Goal: Task Accomplishment & Management: Complete application form

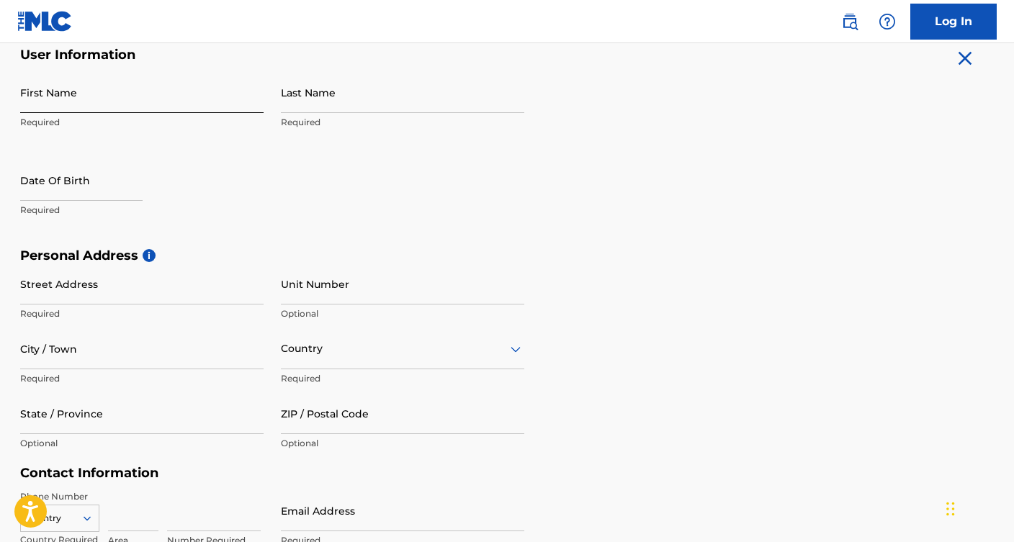
scroll to position [289, 0]
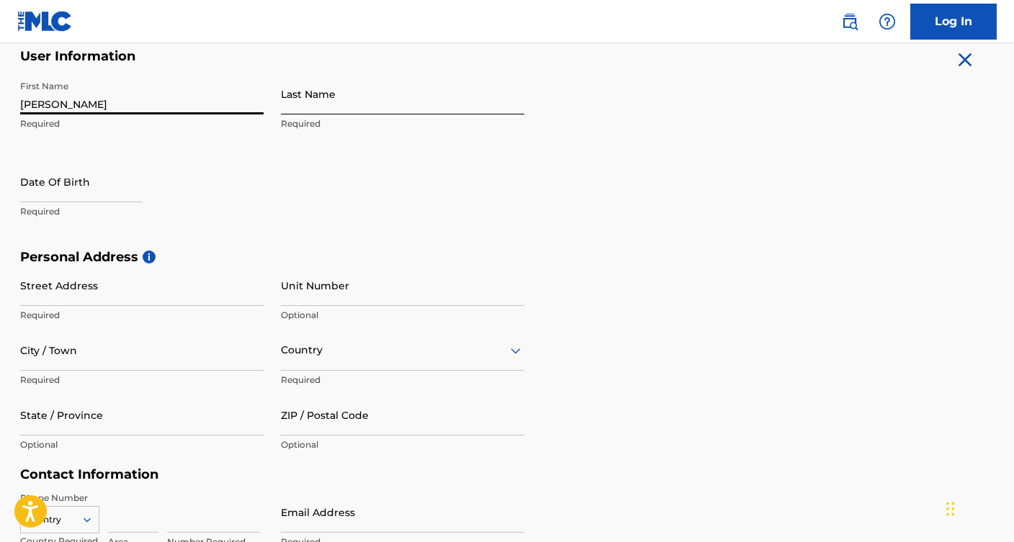
type input "[PERSON_NAME]"
type input "Crepin"
type input "8135009382"
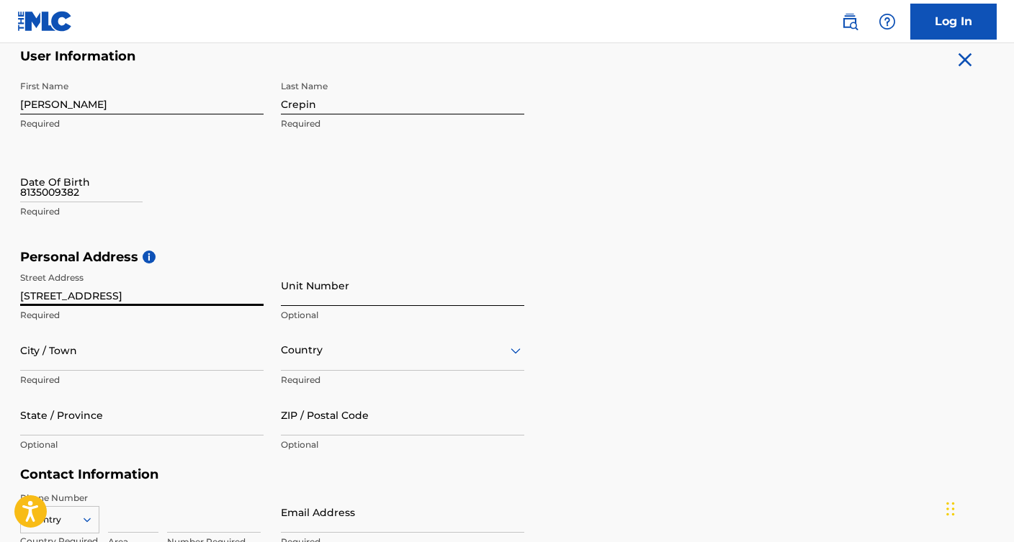
type input "[STREET_ADDRESS]"
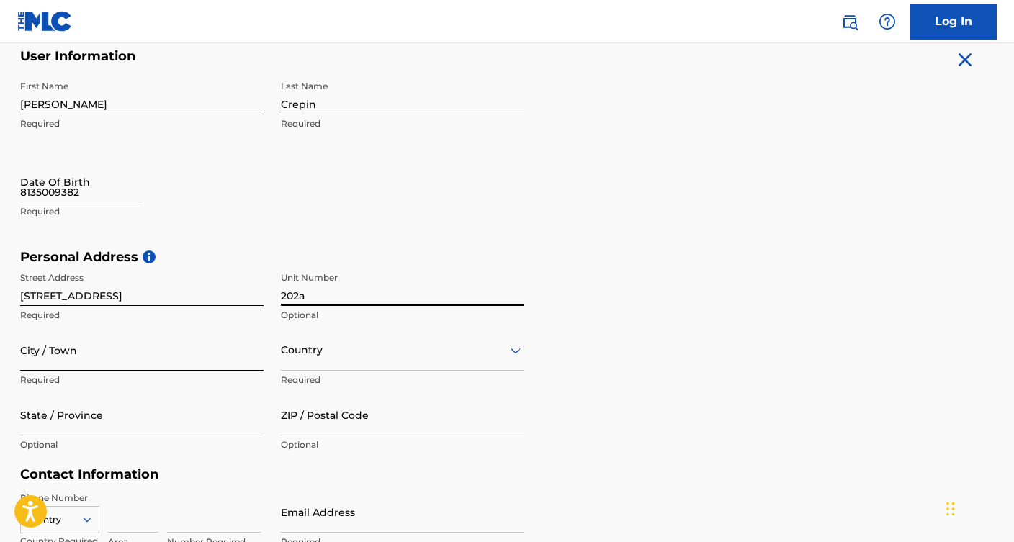
type input "202a"
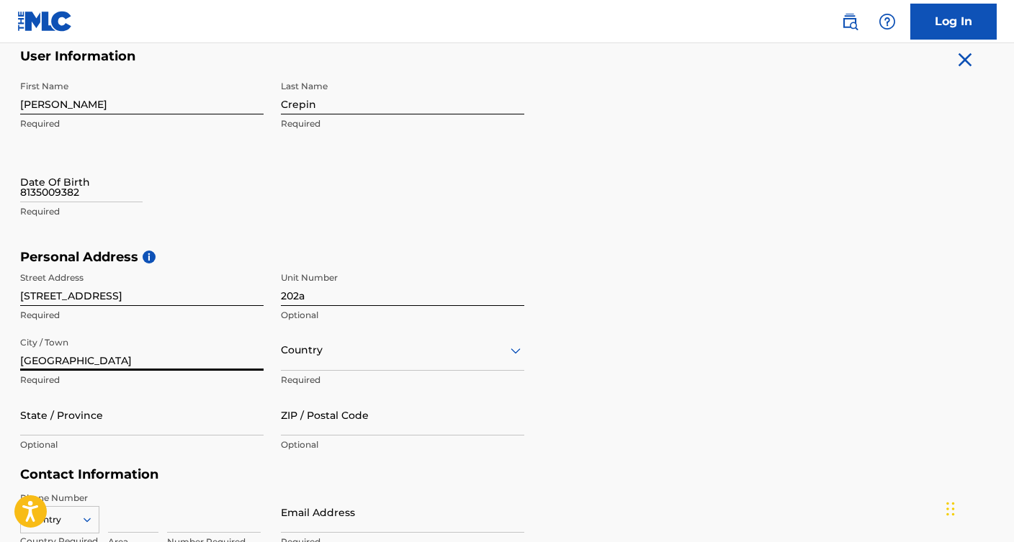
type input "[GEOGRAPHIC_DATA]"
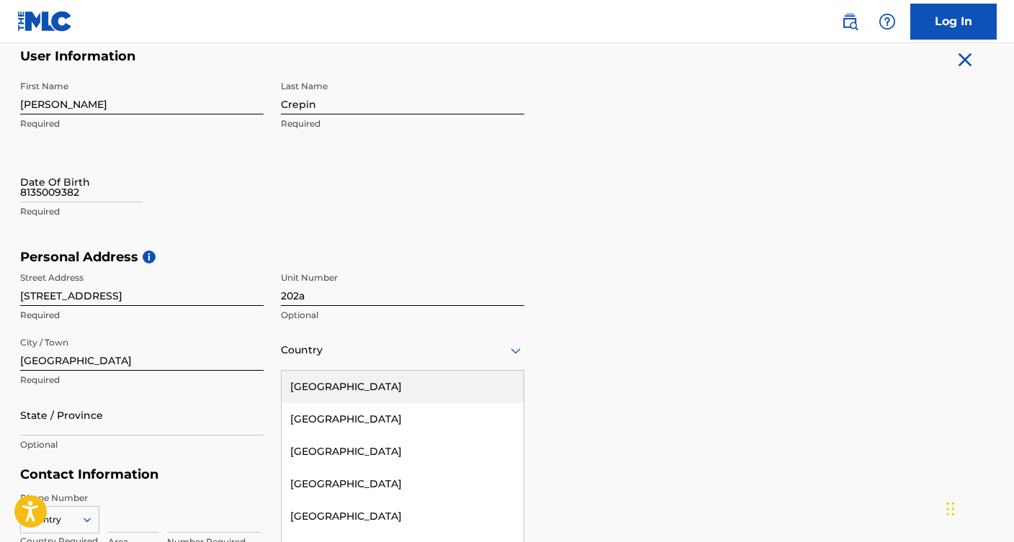
scroll to position [334, 0]
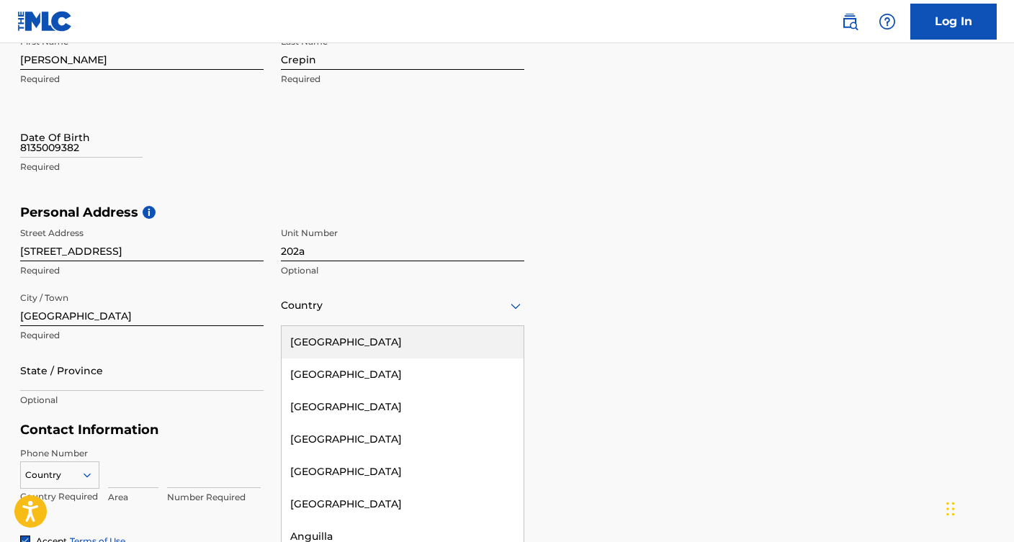
click at [349, 326] on div "United States, 1 of 223. 223 results available. Use Up and Down to choose optio…" at bounding box center [402, 305] width 243 height 41
type input "d"
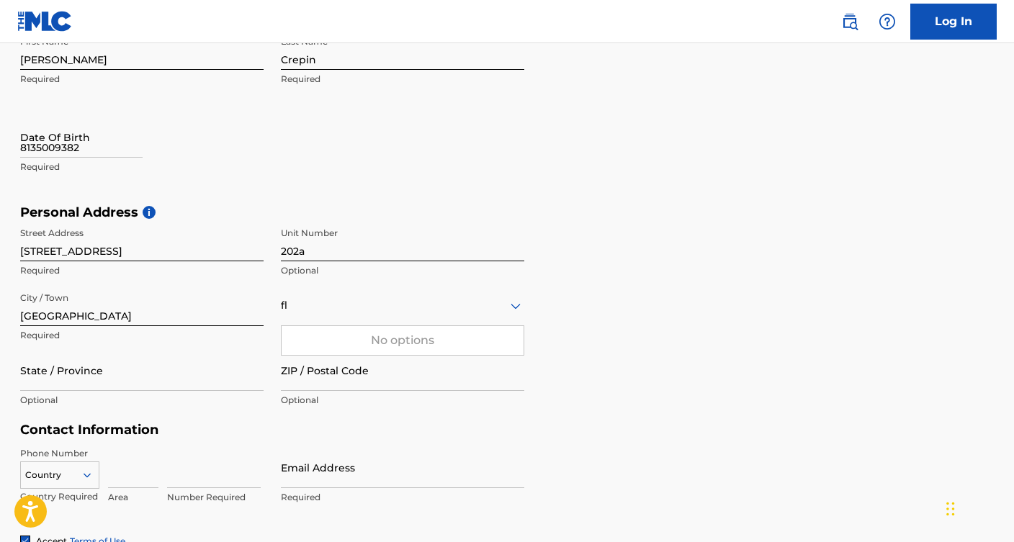
type input "f"
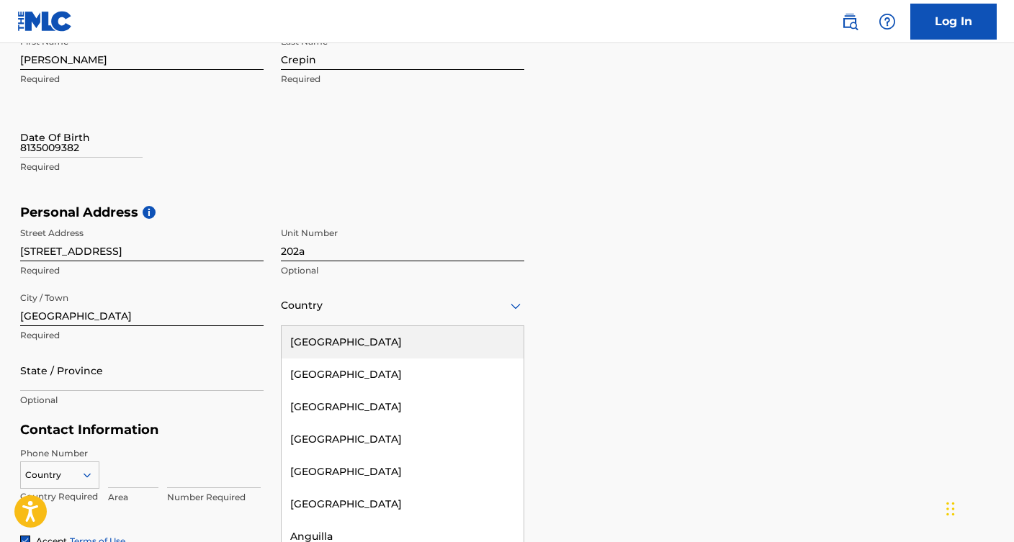
click at [323, 341] on div "[GEOGRAPHIC_DATA]" at bounding box center [403, 342] width 242 height 32
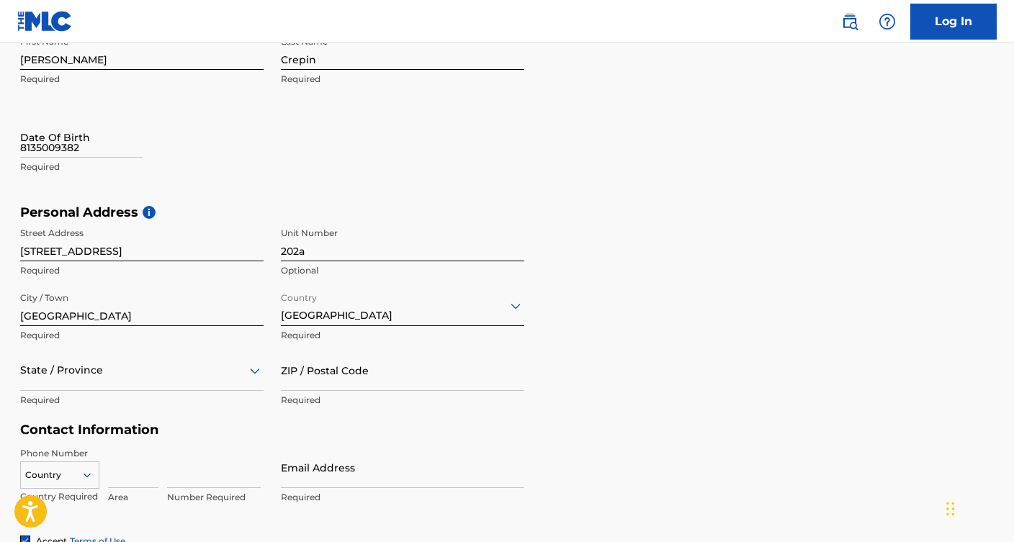
click at [135, 375] on div "State / Province" at bounding box center [141, 370] width 243 height 41
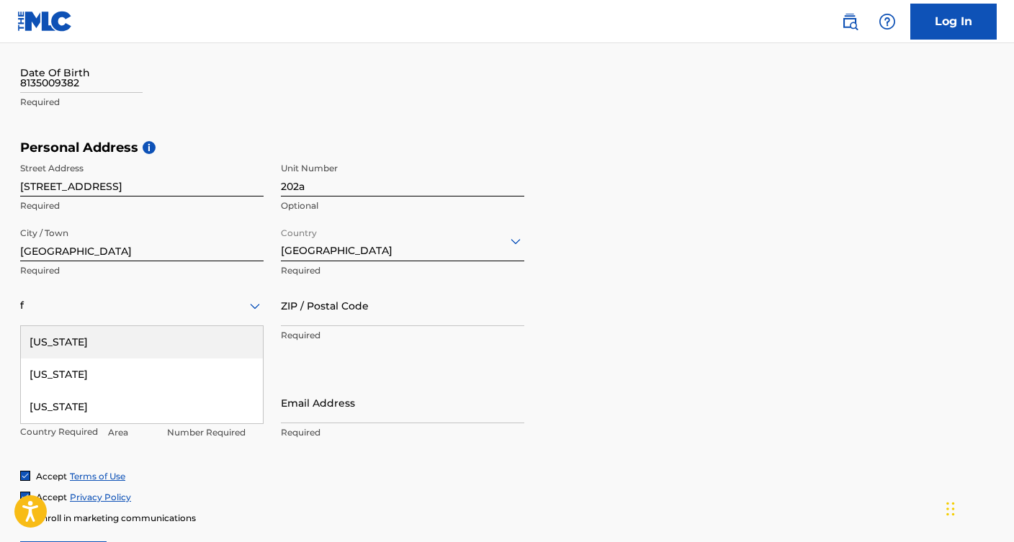
type input "fl"
click at [111, 354] on div "[US_STATE]" at bounding box center [142, 342] width 242 height 32
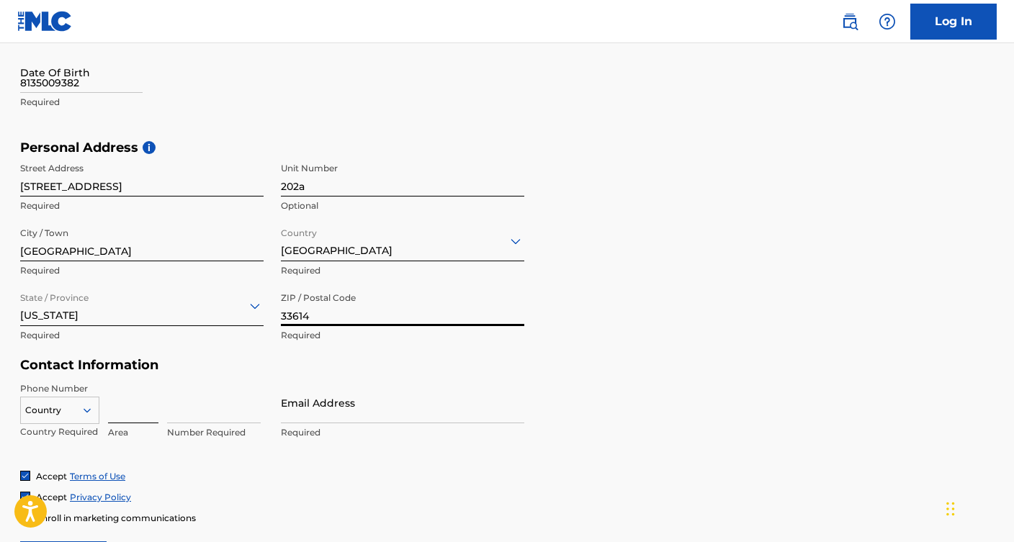
type input "33614"
click at [129, 413] on input at bounding box center [133, 402] width 50 height 41
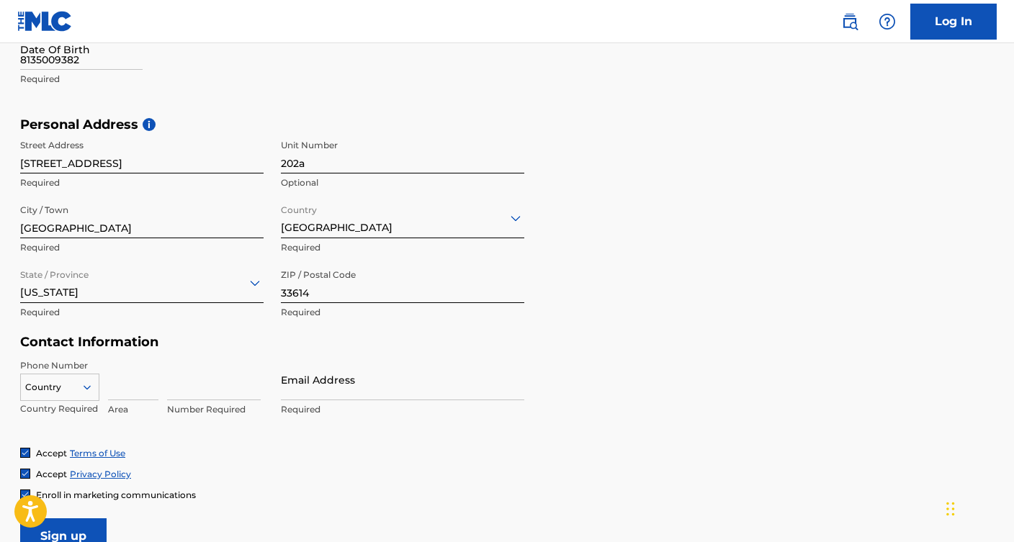
scroll to position [422, 0]
type input "813"
type input "5009382"
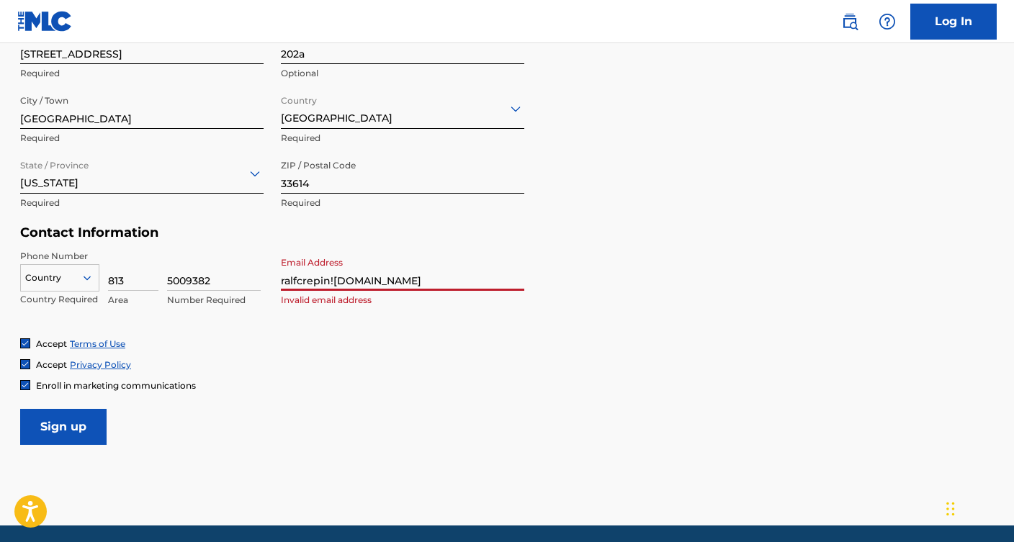
scroll to position [540, 0]
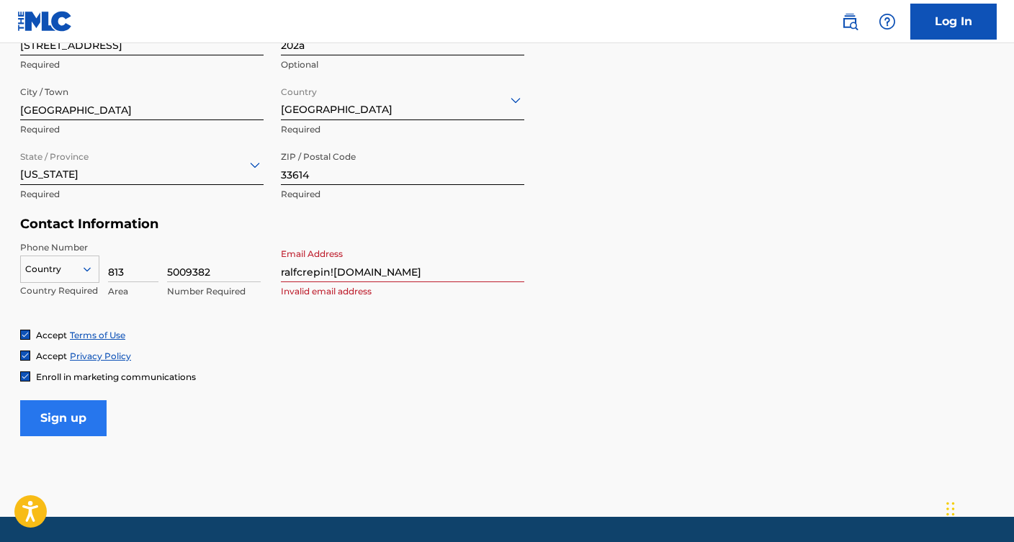
click at [82, 413] on input "Sign up" at bounding box center [63, 418] width 86 height 36
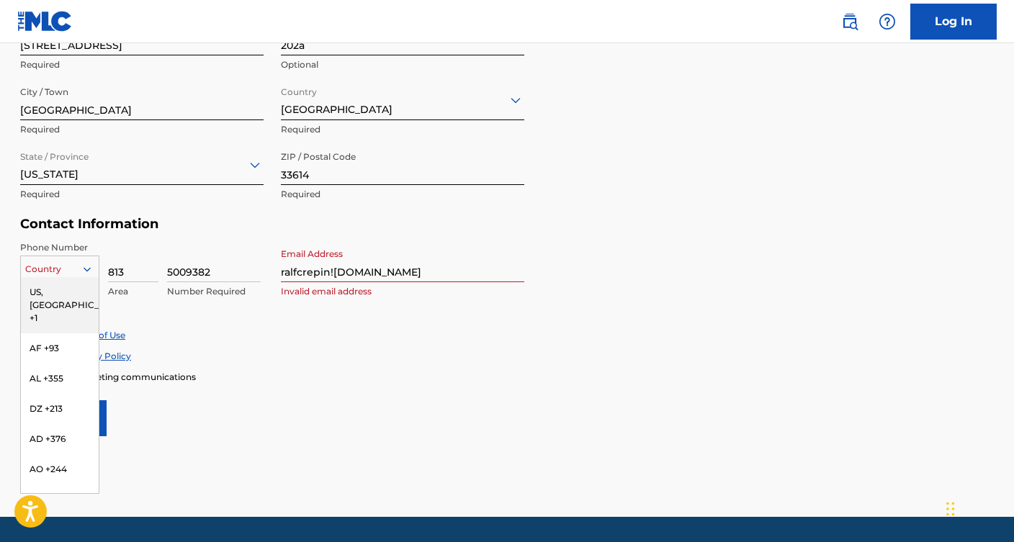
click at [71, 261] on div at bounding box center [60, 269] width 78 height 16
click at [60, 287] on div "US, [GEOGRAPHIC_DATA] +1" at bounding box center [60, 305] width 78 height 56
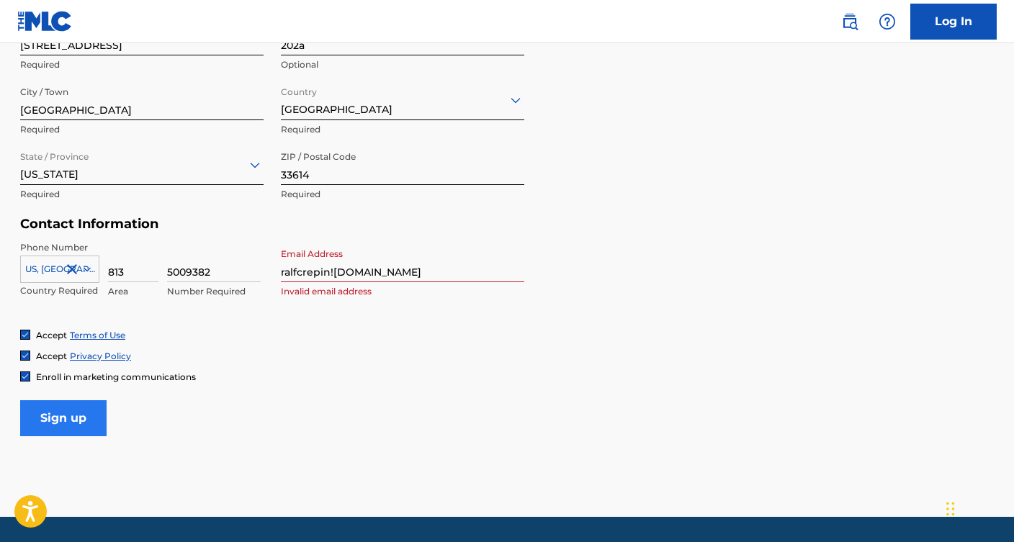
click at [84, 410] on input "Sign up" at bounding box center [63, 418] width 86 height 36
click at [336, 271] on input "ralfcrepin!2gmail.com" at bounding box center [402, 261] width 243 height 41
type input "[EMAIL_ADDRESS][DOMAIN_NAME]"
click at [71, 410] on input "Sign up" at bounding box center [63, 418] width 86 height 36
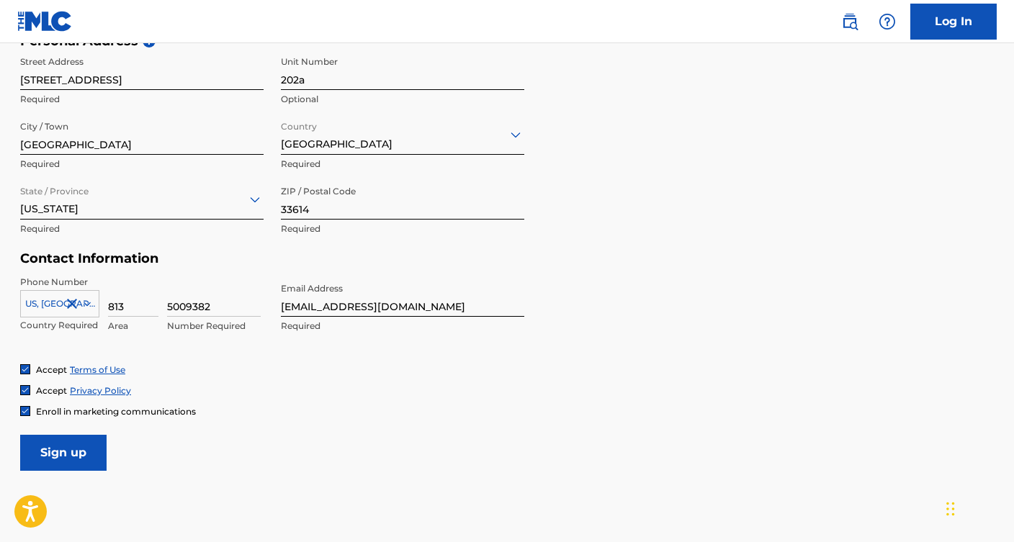
scroll to position [505, 0]
click at [68, 449] on input "Sign up" at bounding box center [63, 454] width 86 height 36
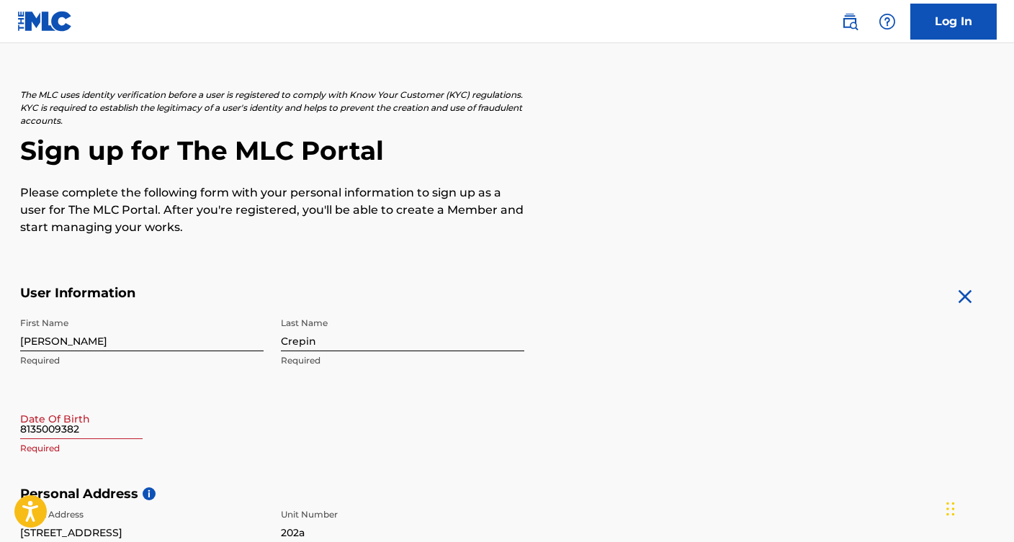
scroll to position [77, 0]
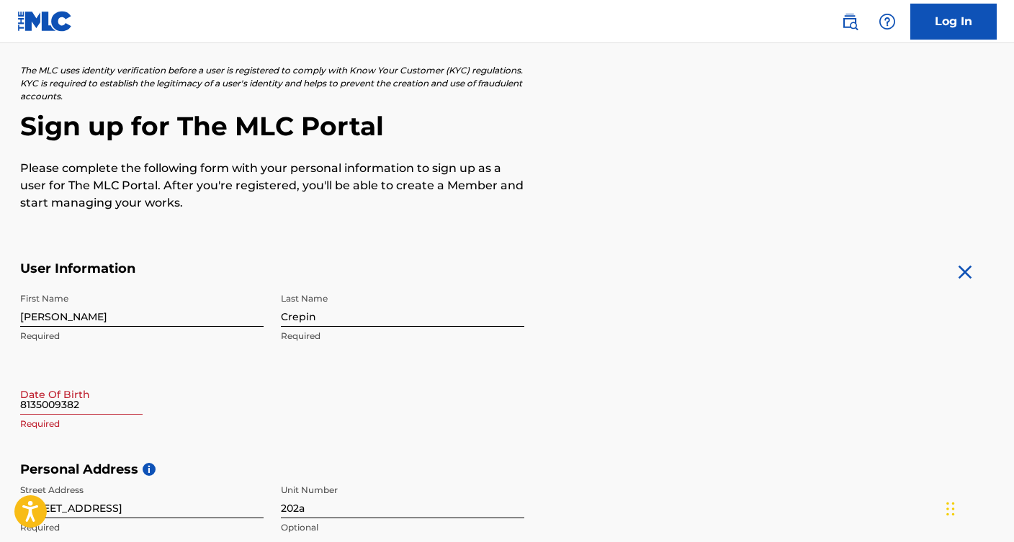
click at [71, 403] on input "8135009382" at bounding box center [81, 394] width 122 height 41
select select "8"
select select "2025"
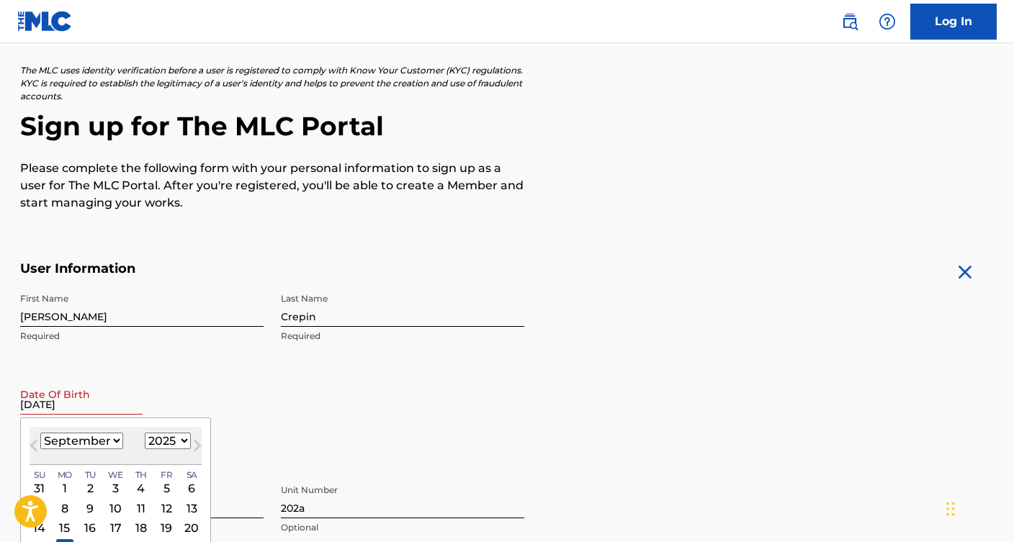
type input "10/23/1996"
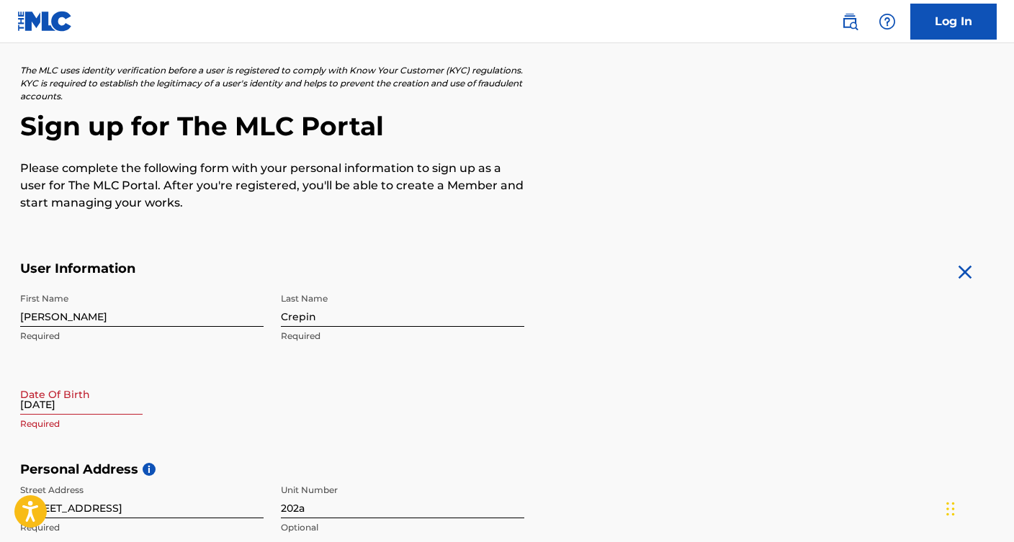
click at [62, 411] on input "10/23/1996" at bounding box center [81, 394] width 122 height 41
select select "8"
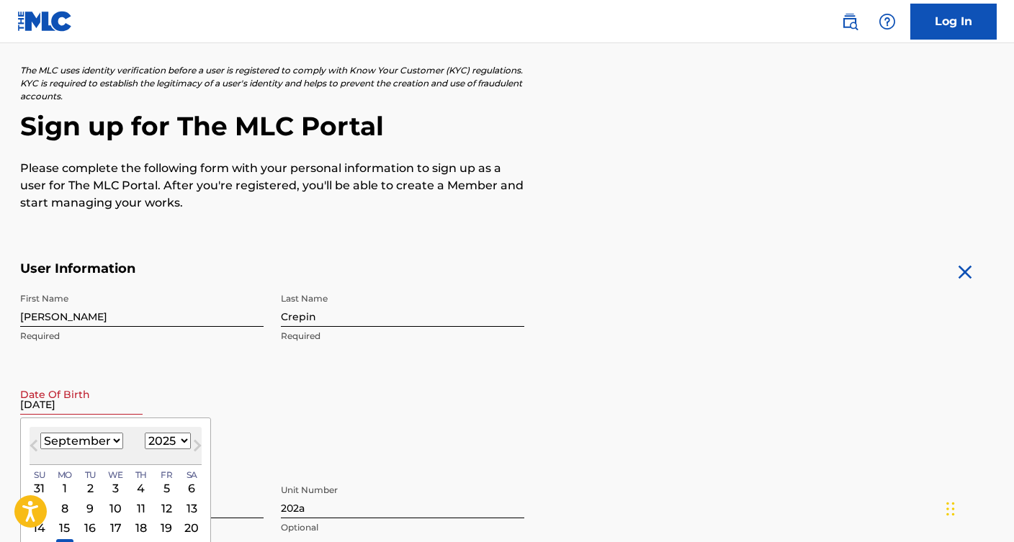
select select "1996"
click at [65, 451] on div "September 1996 January February March April May June July August September Octo…" at bounding box center [116, 446] width 172 height 38
select select "9"
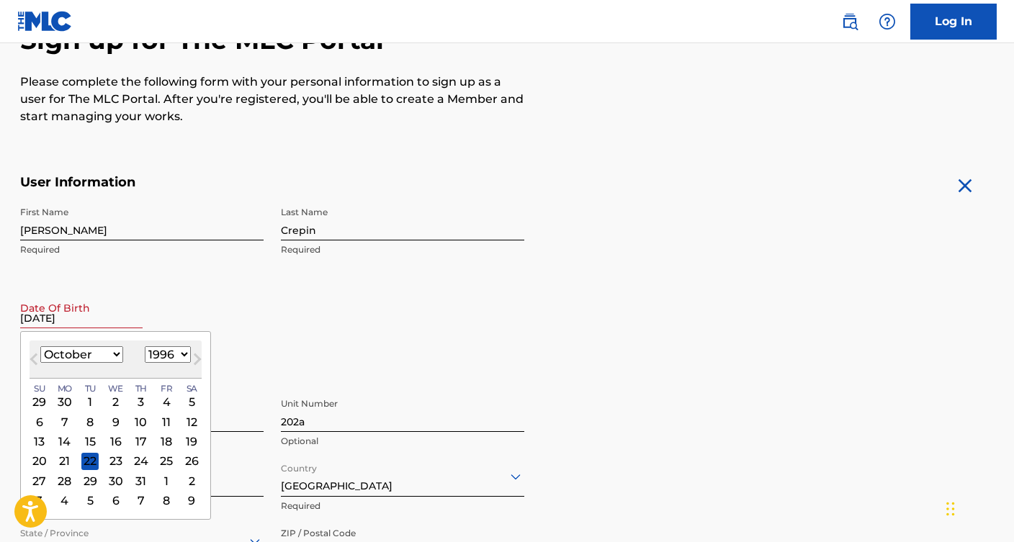
scroll to position [166, 0]
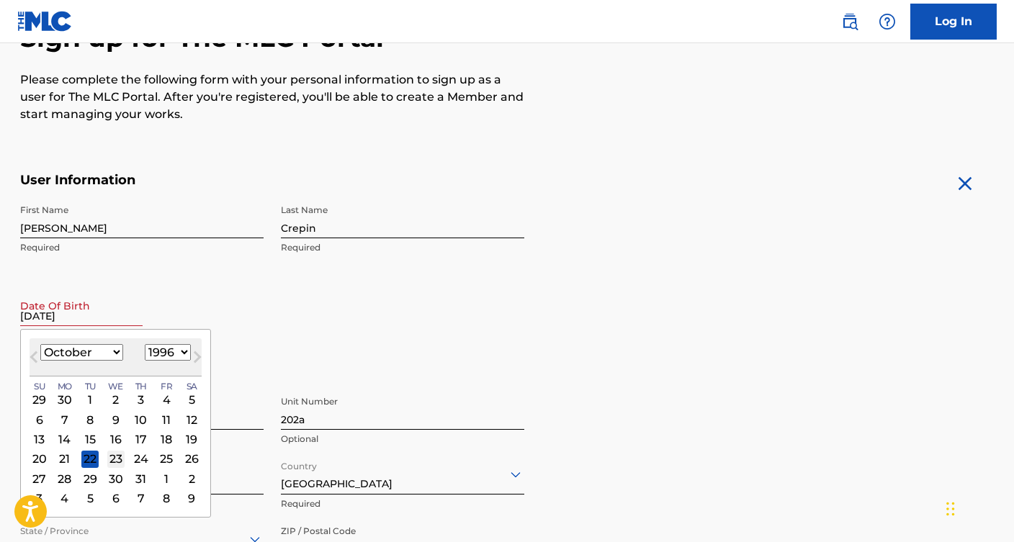
click at [111, 464] on div "23" at bounding box center [115, 458] width 17 height 17
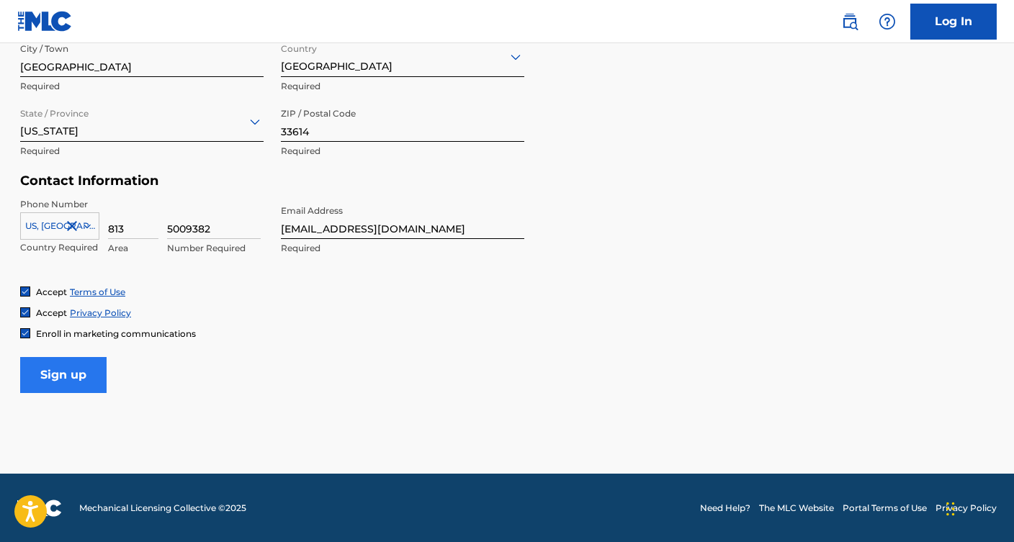
scroll to position [582, 0]
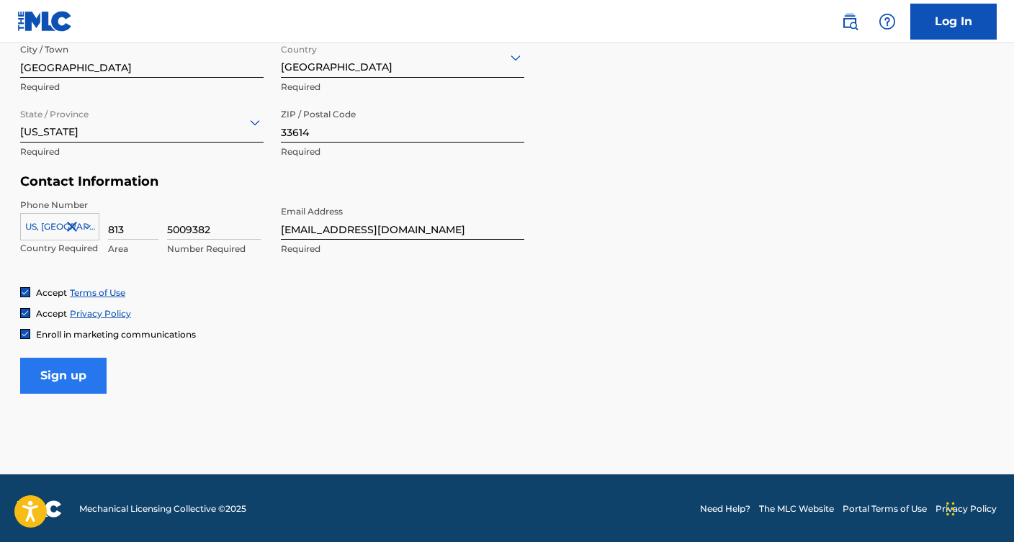
click at [81, 372] on input "Sign up" at bounding box center [63, 376] width 86 height 36
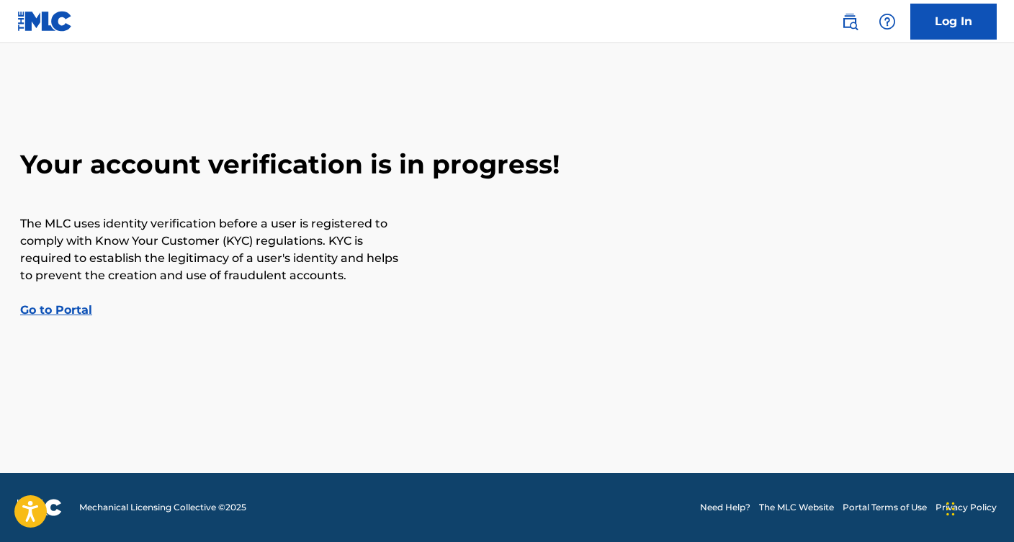
click at [75, 310] on link "Go to Portal" at bounding box center [56, 310] width 72 height 14
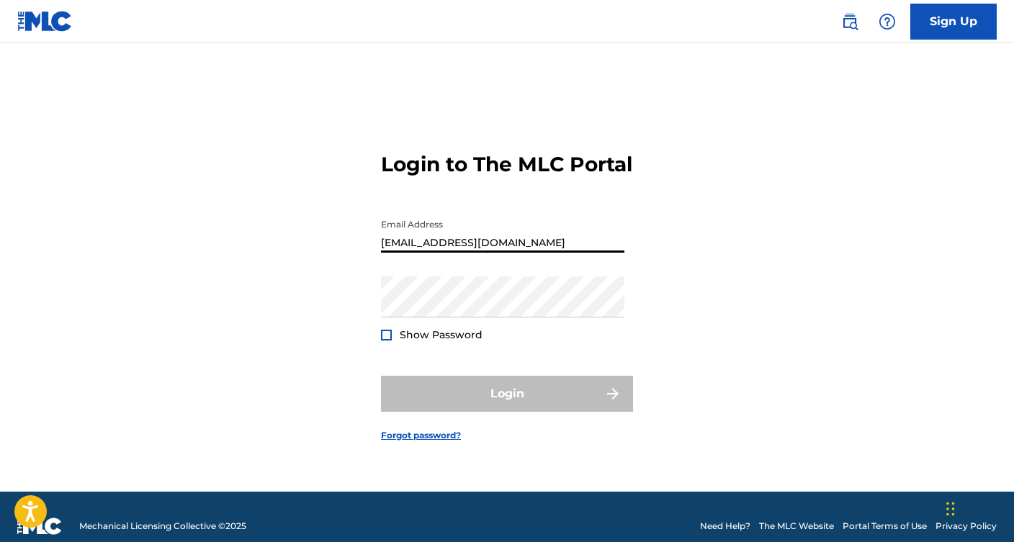
type input "[EMAIL_ADDRESS][DOMAIN_NAME]"
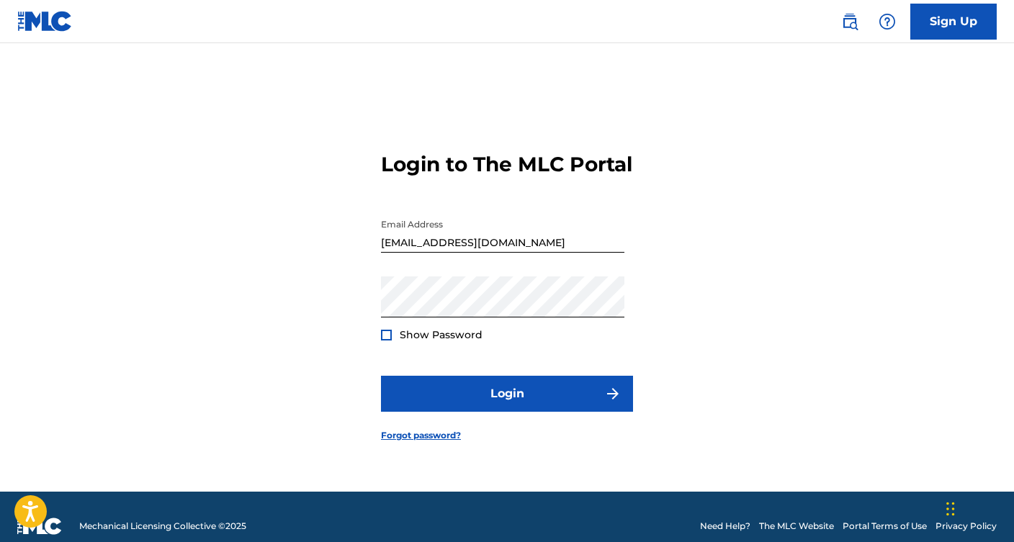
click at [392, 342] on div "Show Password" at bounding box center [432, 335] width 102 height 14
click at [384, 341] on div at bounding box center [386, 335] width 11 height 11
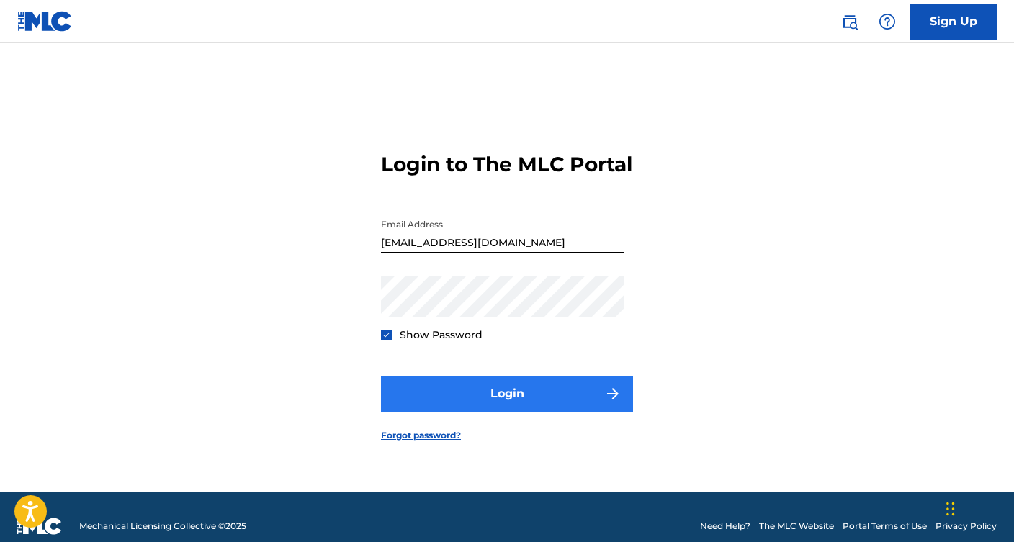
click at [464, 412] on button "Login" at bounding box center [507, 394] width 252 height 36
click at [469, 408] on button "Login" at bounding box center [507, 394] width 252 height 36
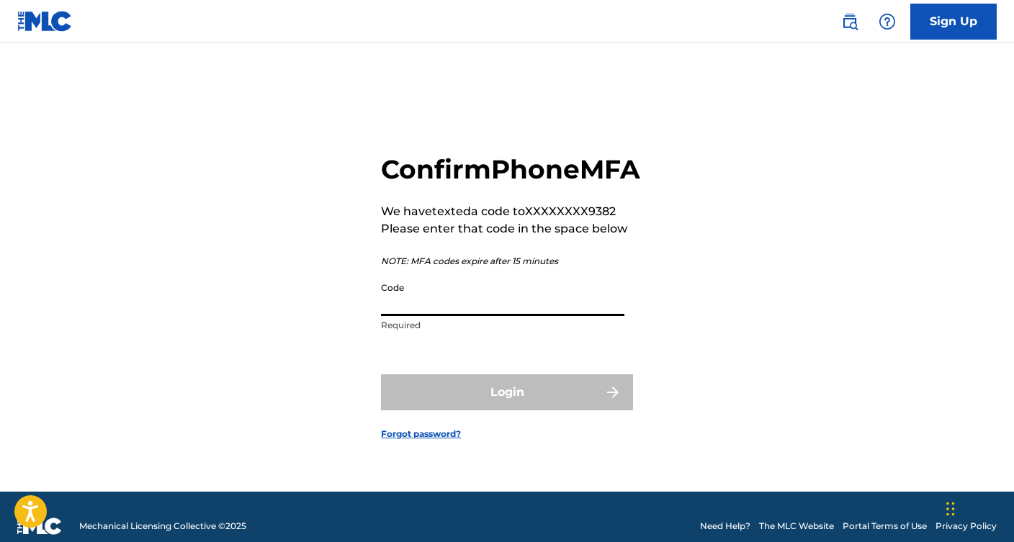
click at [416, 316] on input "Code" at bounding box center [502, 295] width 243 height 41
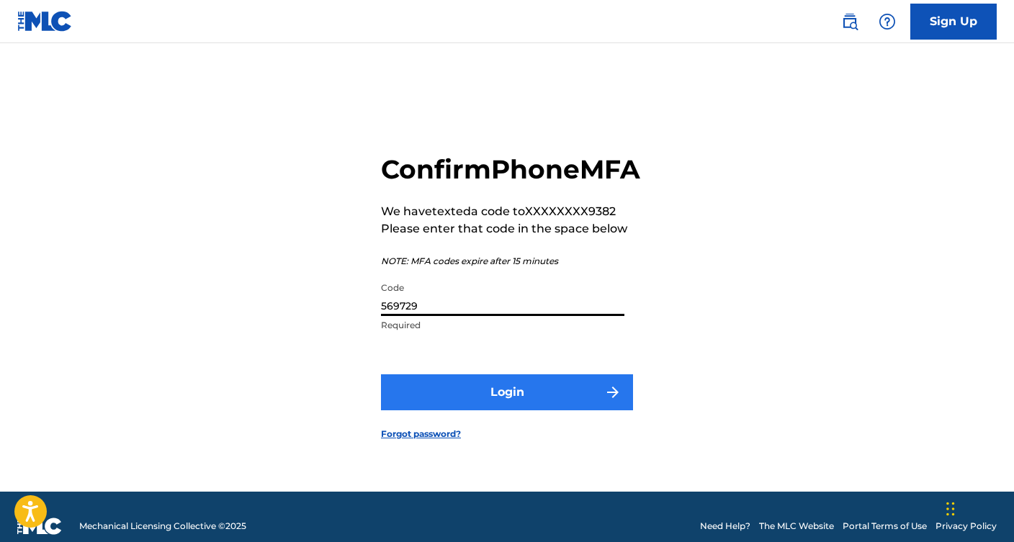
type input "569729"
click at [471, 407] on button "Login" at bounding box center [507, 392] width 252 height 36
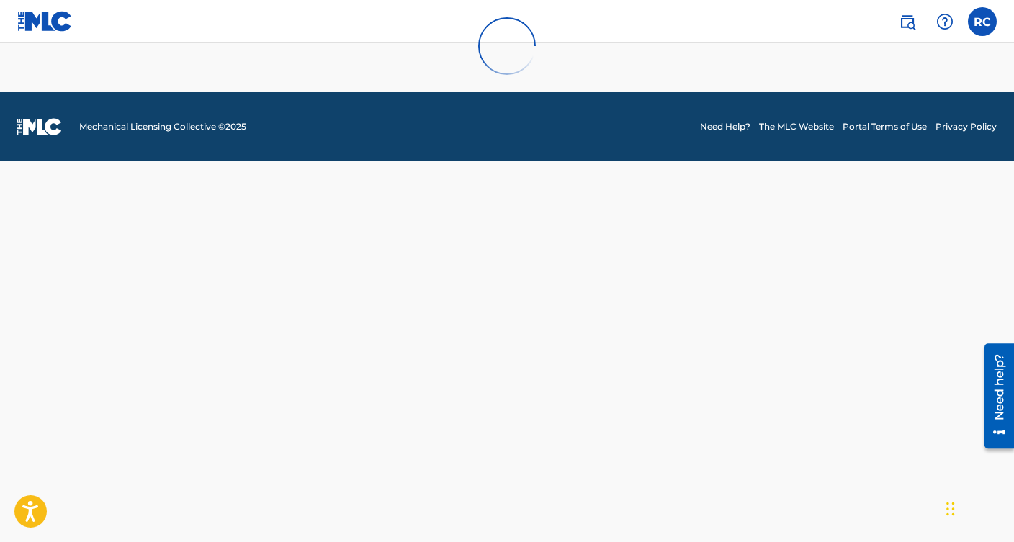
click at [989, 24] on div at bounding box center [507, 46] width 1014 height 92
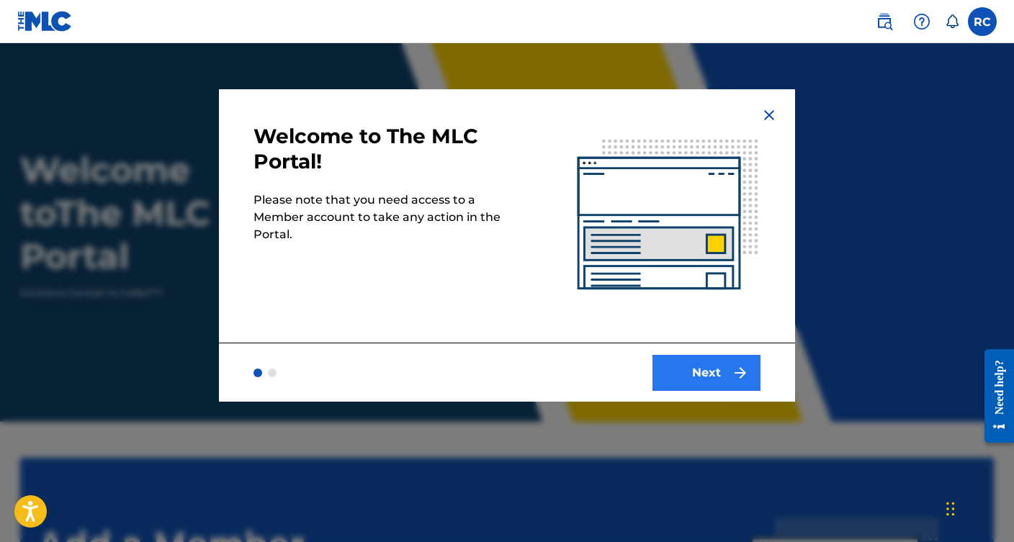
click at [706, 380] on button "Next" at bounding box center [706, 373] width 108 height 36
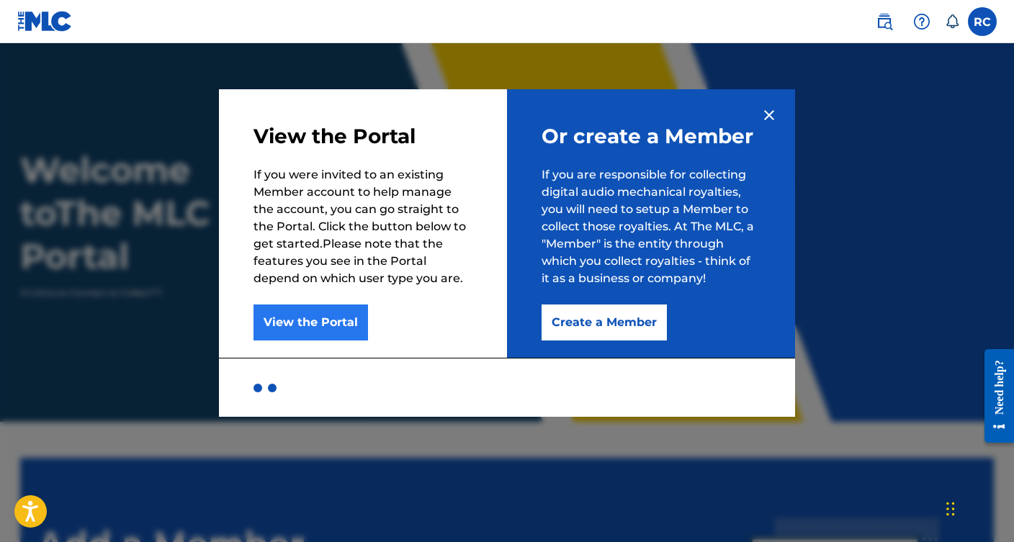
click at [322, 315] on button "View the Portal" at bounding box center [310, 323] width 114 height 36
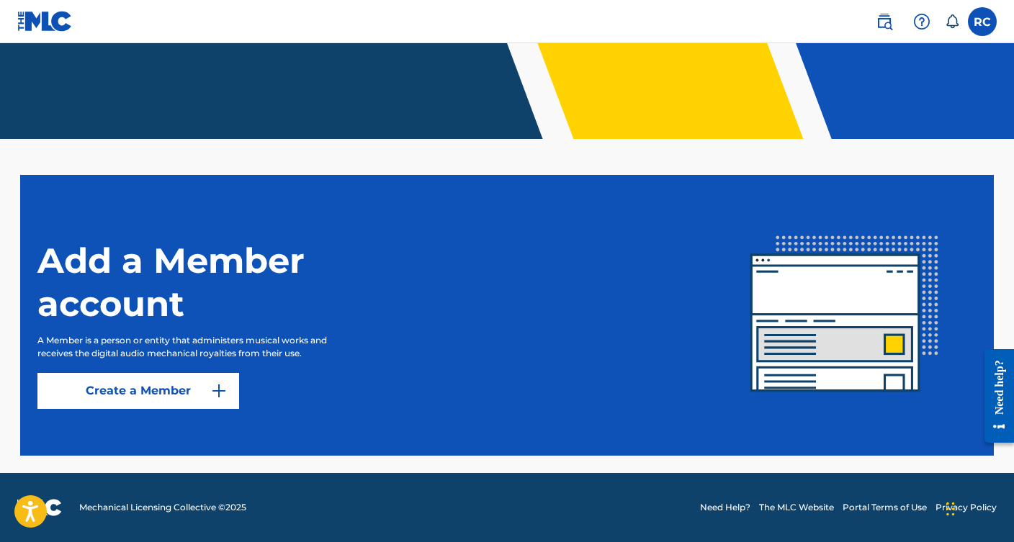
scroll to position [283, 0]
click at [157, 393] on link "Create a Member" at bounding box center [138, 391] width 202 height 36
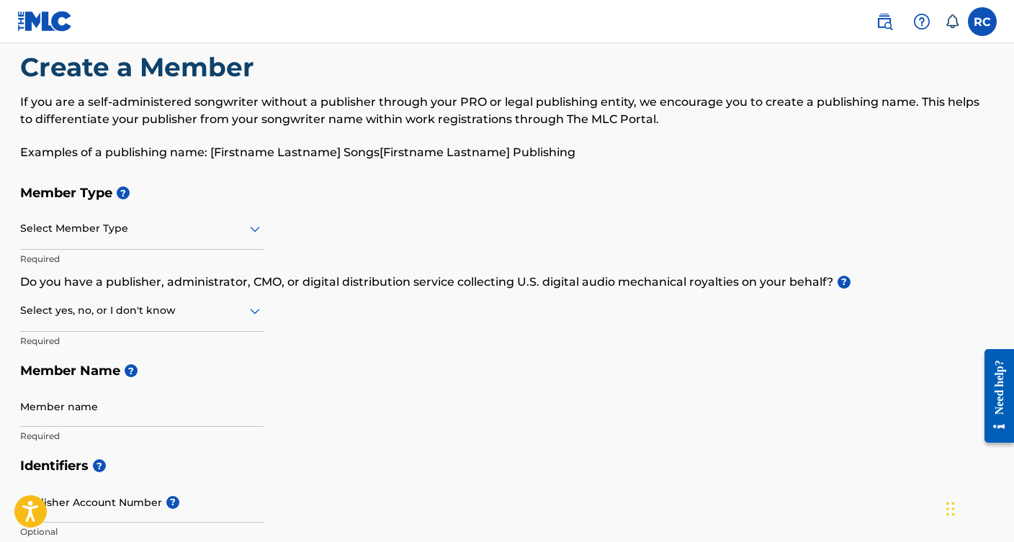
scroll to position [32, 0]
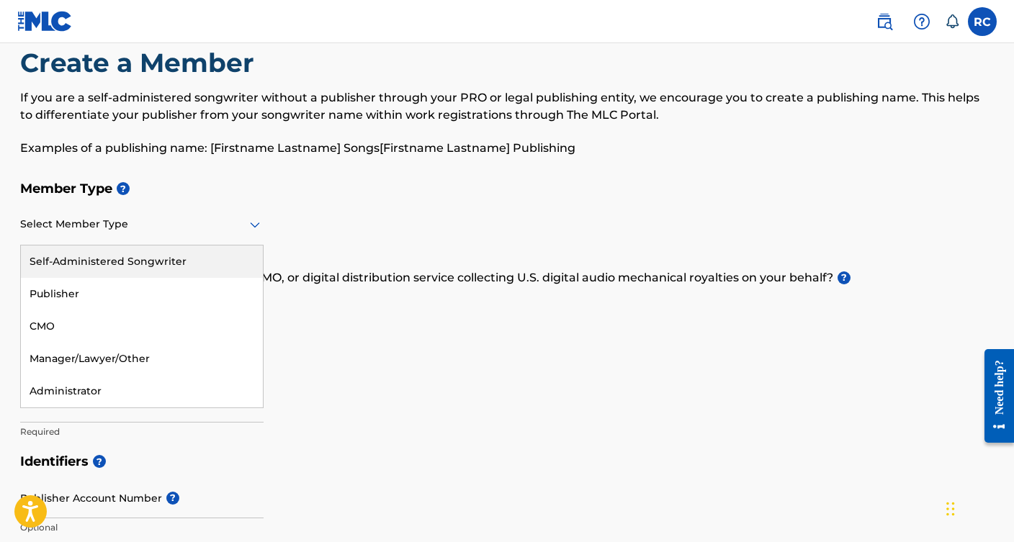
click at [168, 223] on div at bounding box center [141, 224] width 243 height 18
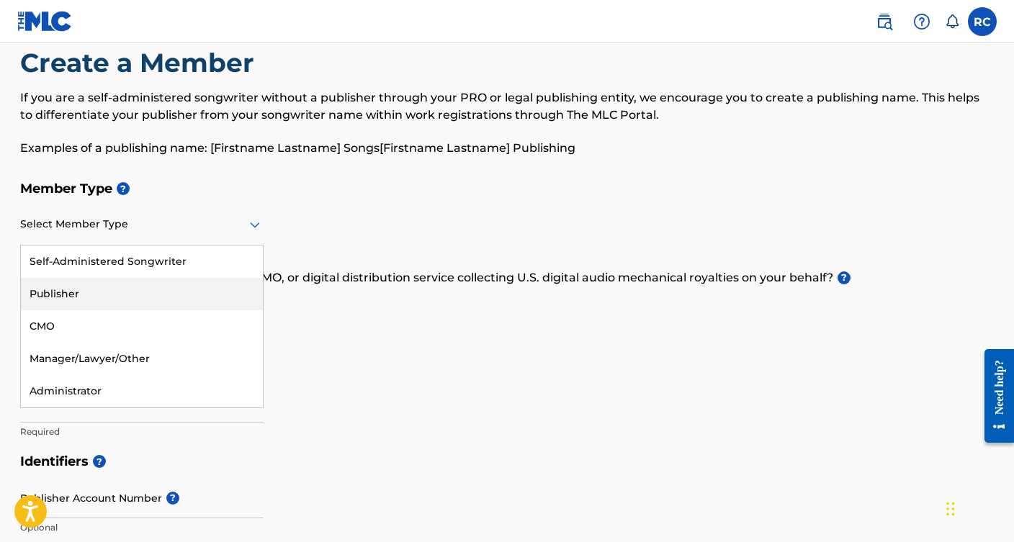
click at [138, 293] on div "Publisher" at bounding box center [142, 294] width 242 height 32
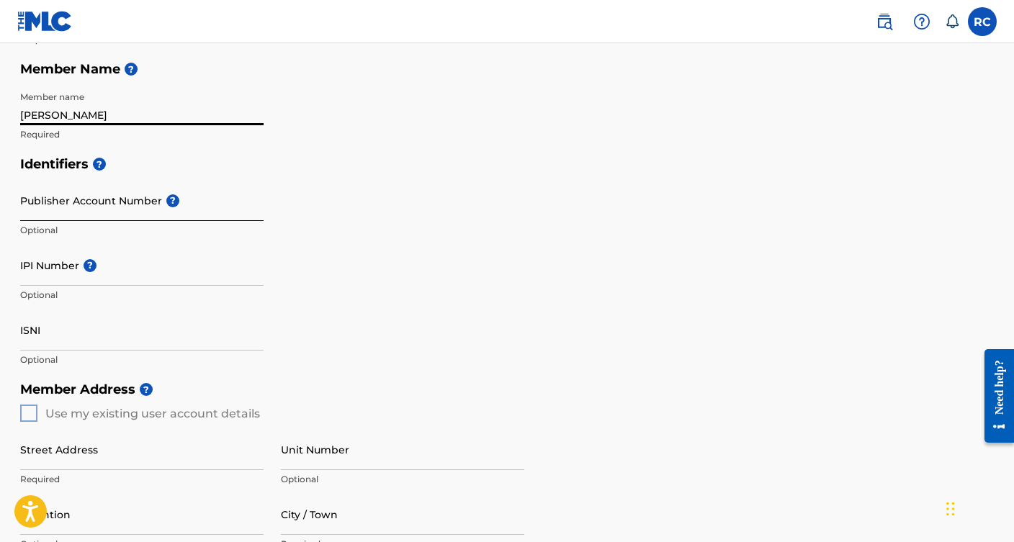
scroll to position [259, 0]
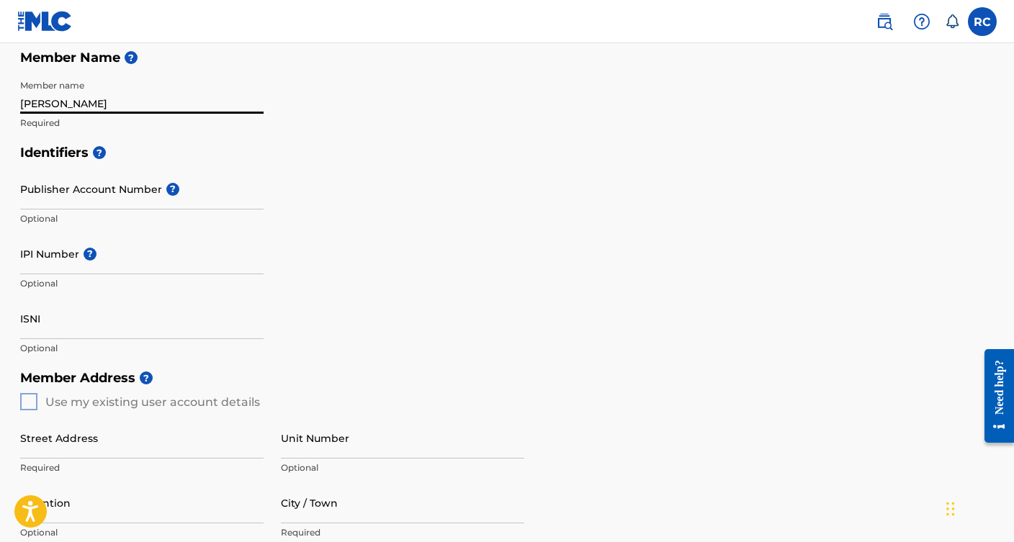
type input "[PERSON_NAME]"
click at [27, 405] on div "Member Address ? Use my existing user account details Street Address Required U…" at bounding box center [506, 527] width 973 height 329
click at [28, 400] on div "Member Address ? Use my existing user account details Street Address Required U…" at bounding box center [506, 527] width 973 height 329
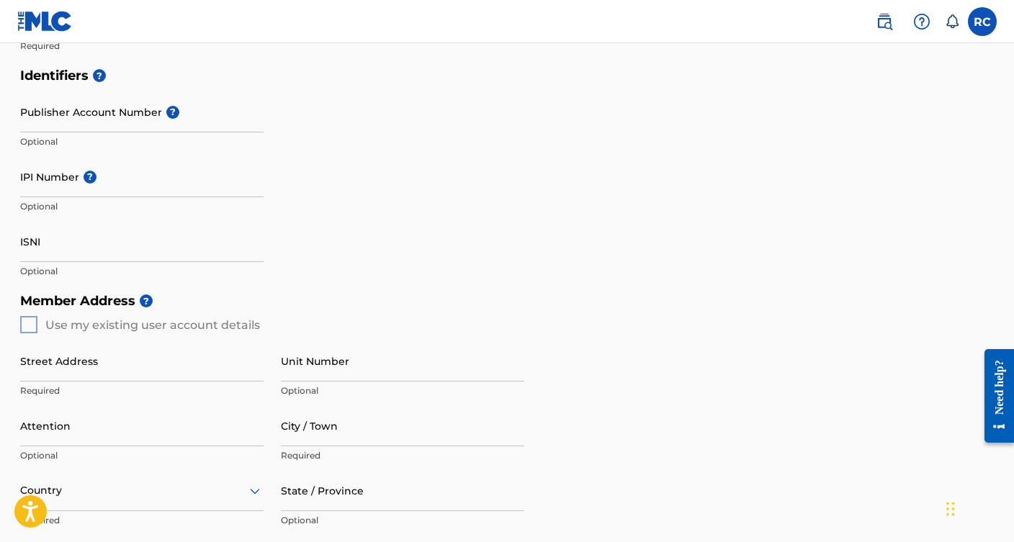
scroll to position [337, 0]
click at [32, 327] on div "Member Address ? Use my existing user account details Street Address Required U…" at bounding box center [506, 449] width 973 height 329
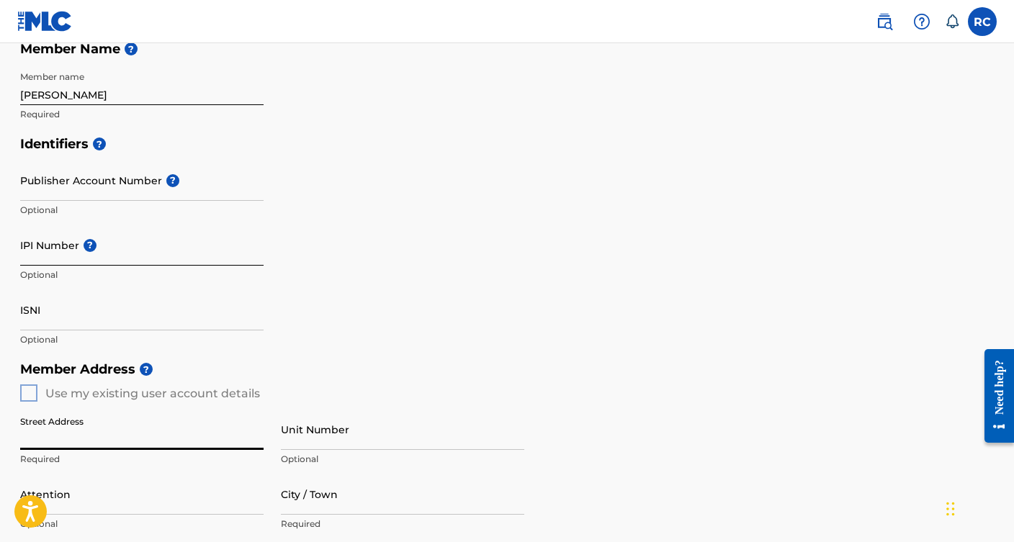
scroll to position [274, 0]
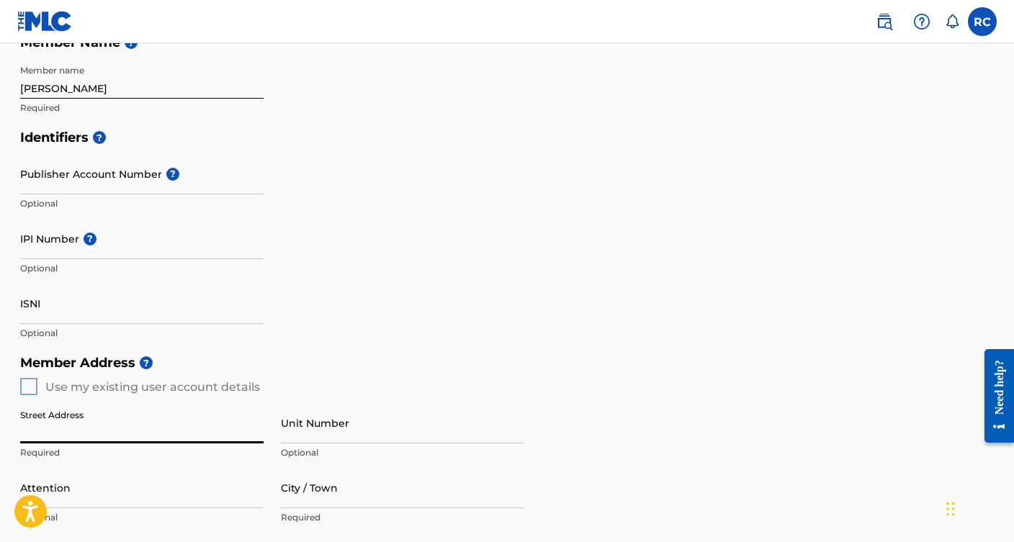
click at [29, 380] on div "Member Address ? Use my existing user account details Street Address Required U…" at bounding box center [506, 512] width 973 height 329
click at [42, 430] on input "Street Address" at bounding box center [141, 422] width 243 height 41
type input "[STREET_ADDRESS]"
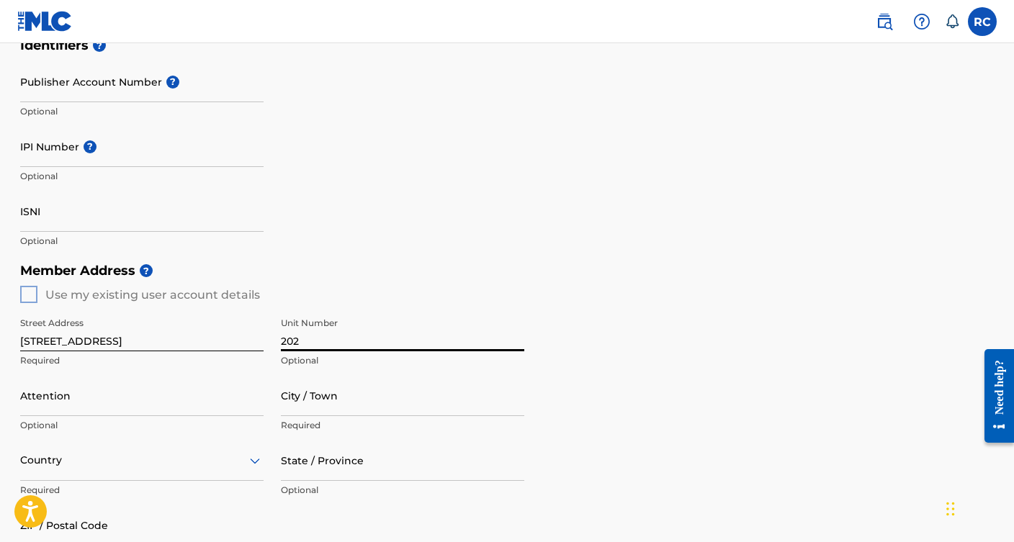
scroll to position [369, 0]
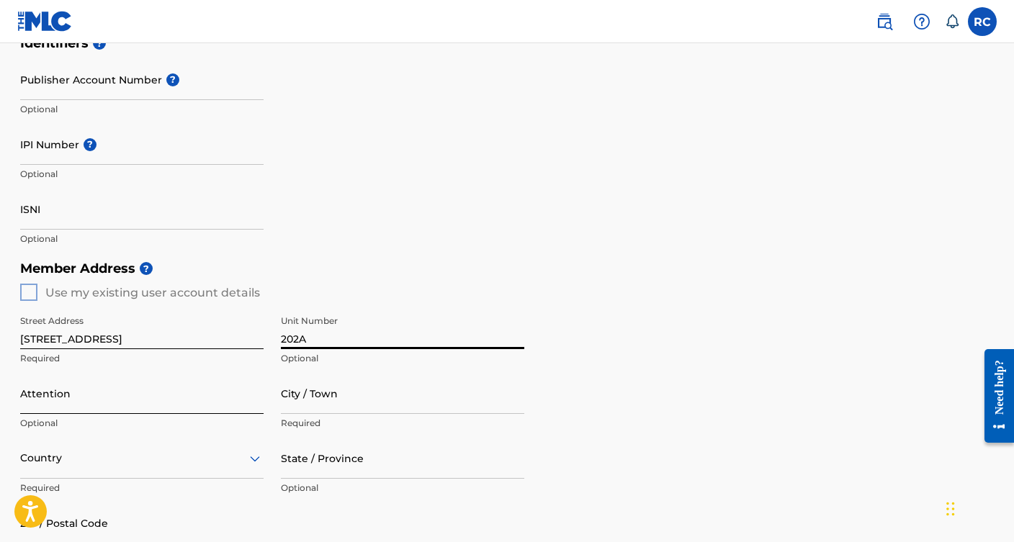
type input "202A"
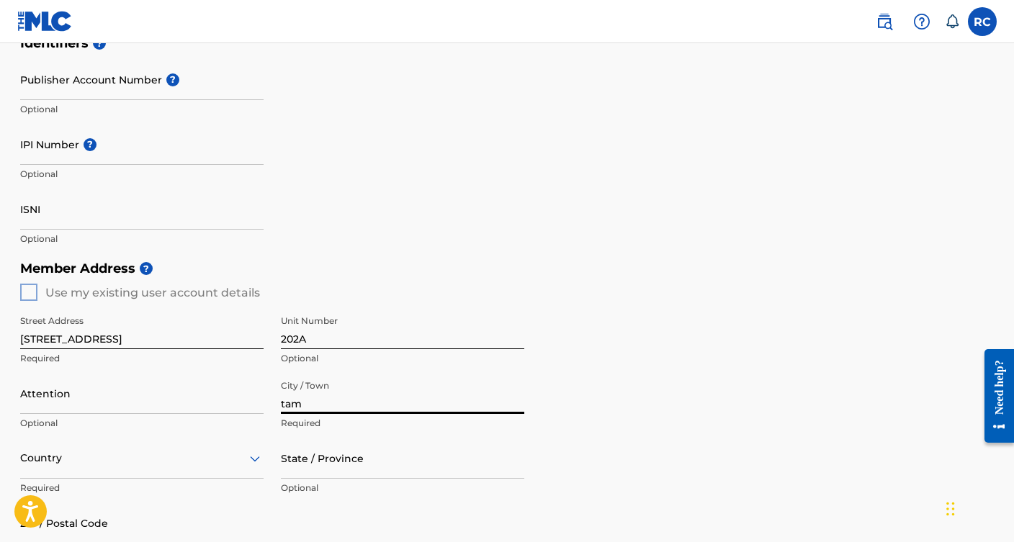
click at [505, 401] on input "tam" at bounding box center [402, 393] width 243 height 41
click at [521, 400] on input "tam" at bounding box center [402, 393] width 243 height 41
type input "t"
type input "[GEOGRAPHIC_DATA]"
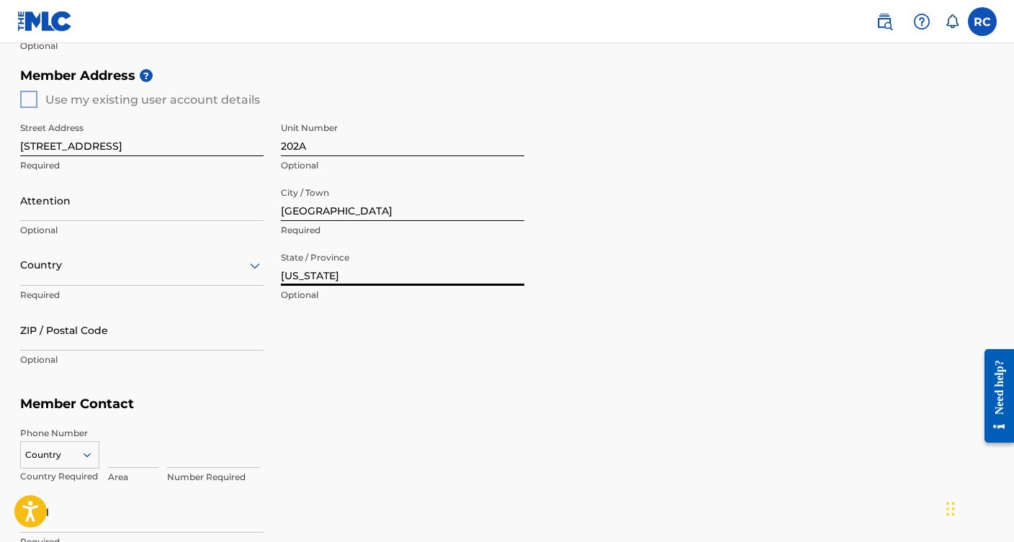
scroll to position [574, 0]
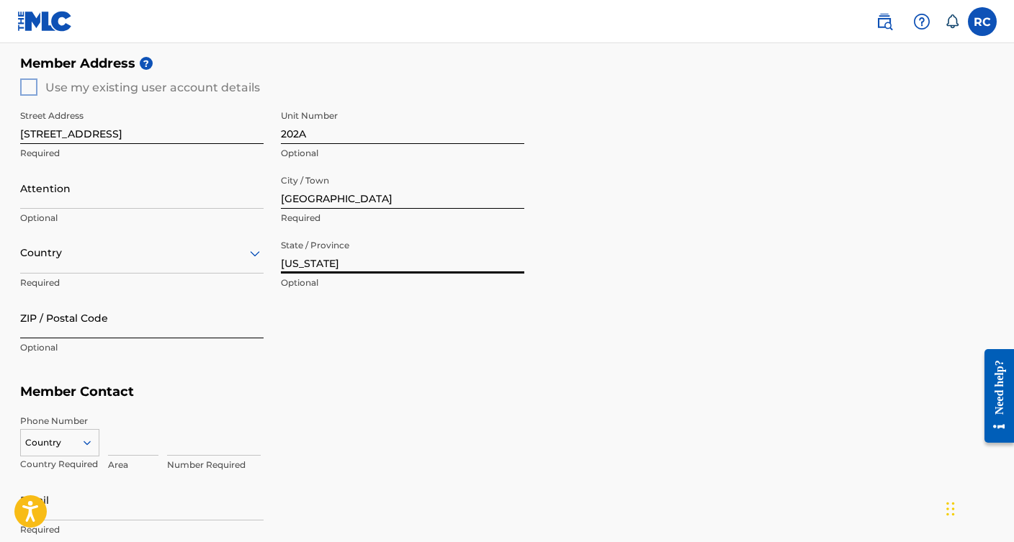
type input "[US_STATE]"
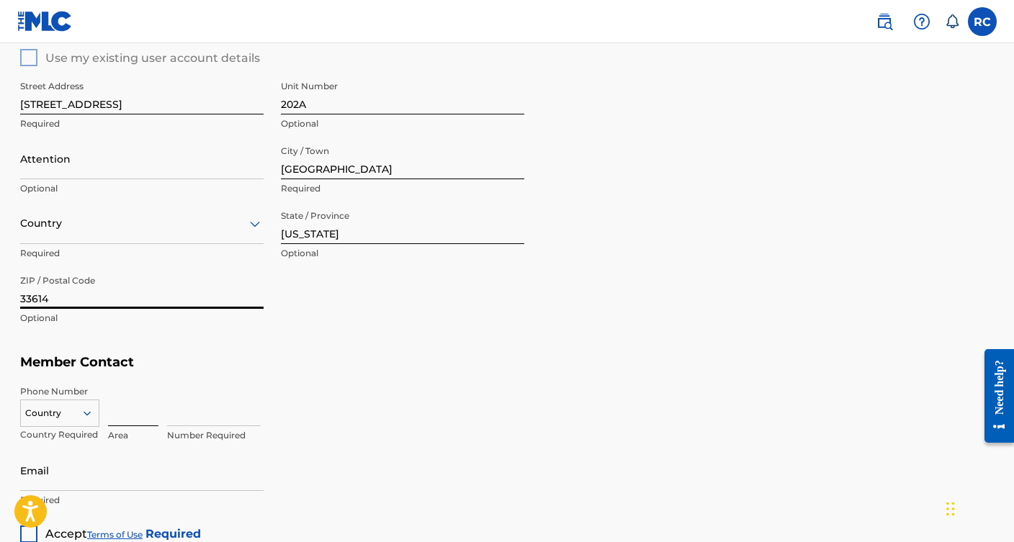
scroll to position [635, 0]
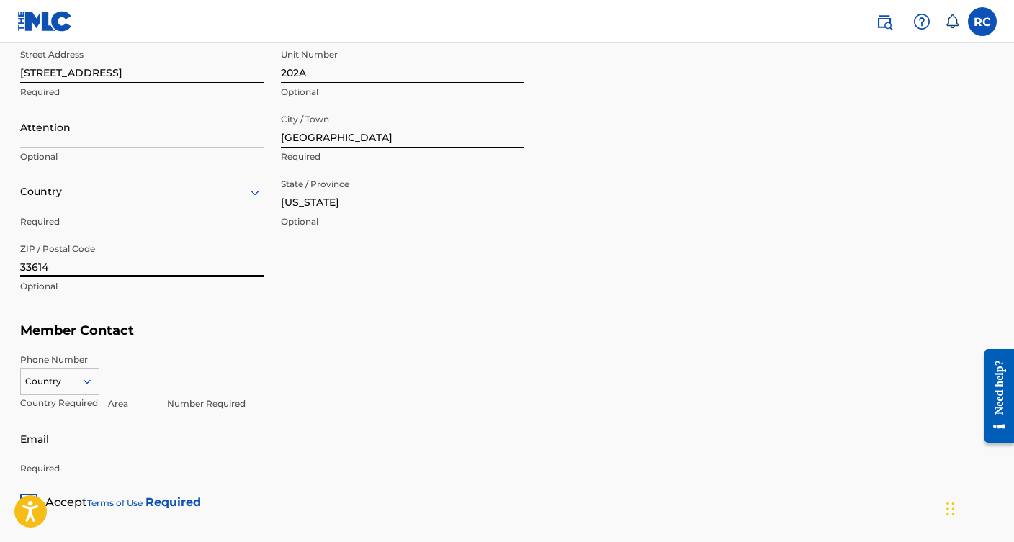
type input "33614"
click at [125, 380] on input at bounding box center [133, 374] width 50 height 41
click at [69, 379] on div "Country" at bounding box center [59, 379] width 79 height 22
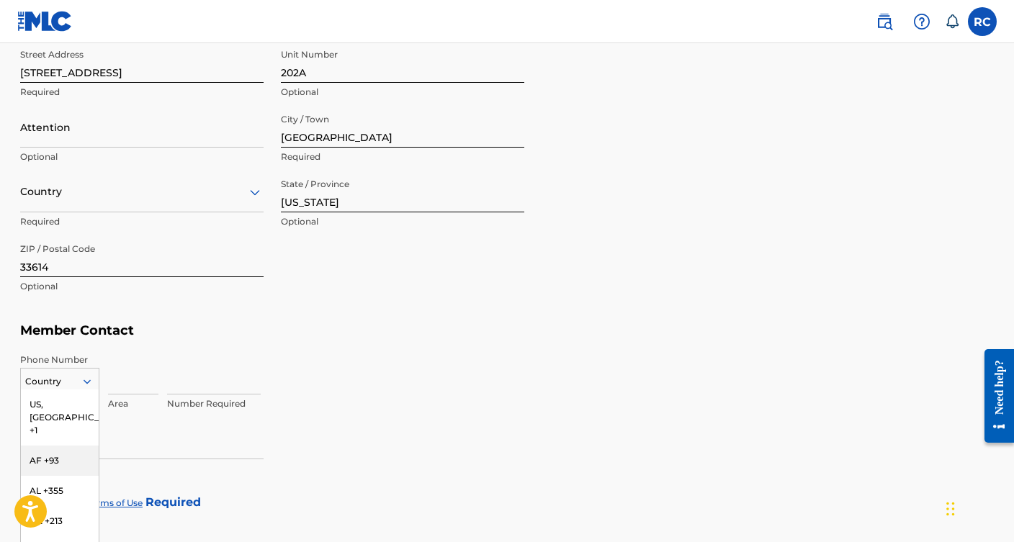
scroll to position [697, 0]
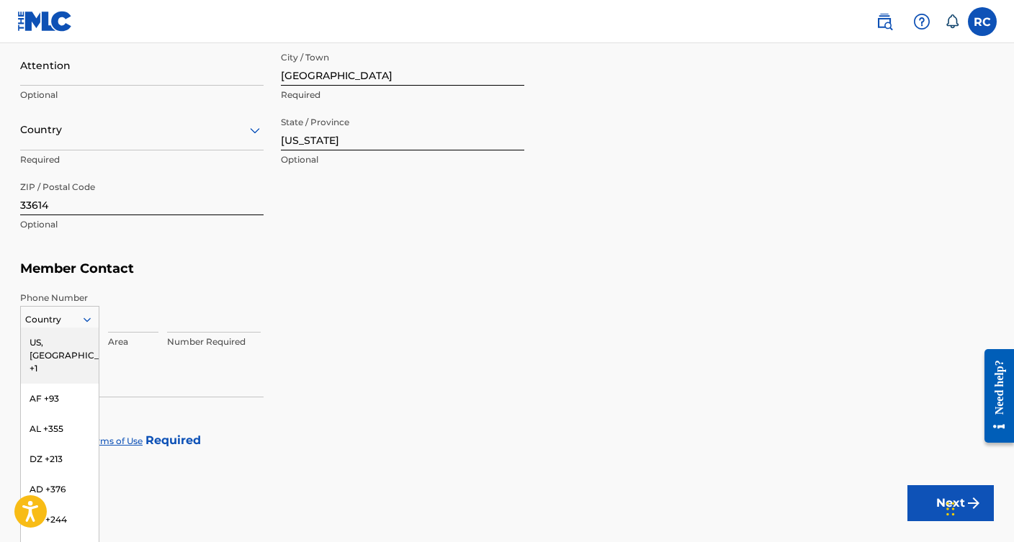
click at [65, 342] on div "US, [GEOGRAPHIC_DATA] +1" at bounding box center [60, 356] width 78 height 56
click at [132, 323] on input at bounding box center [133, 312] width 50 height 41
type input "813"
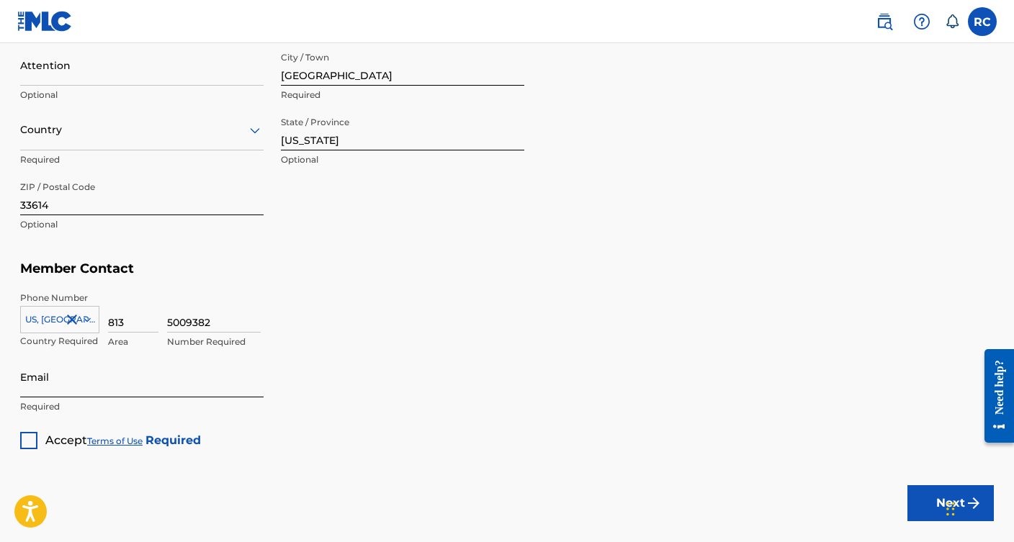
type input "5009382"
type input "ralfcr"
type input "[EMAIL_ADDRESS][DOMAIN_NAME]"
click at [30, 443] on div at bounding box center [28, 440] width 17 height 17
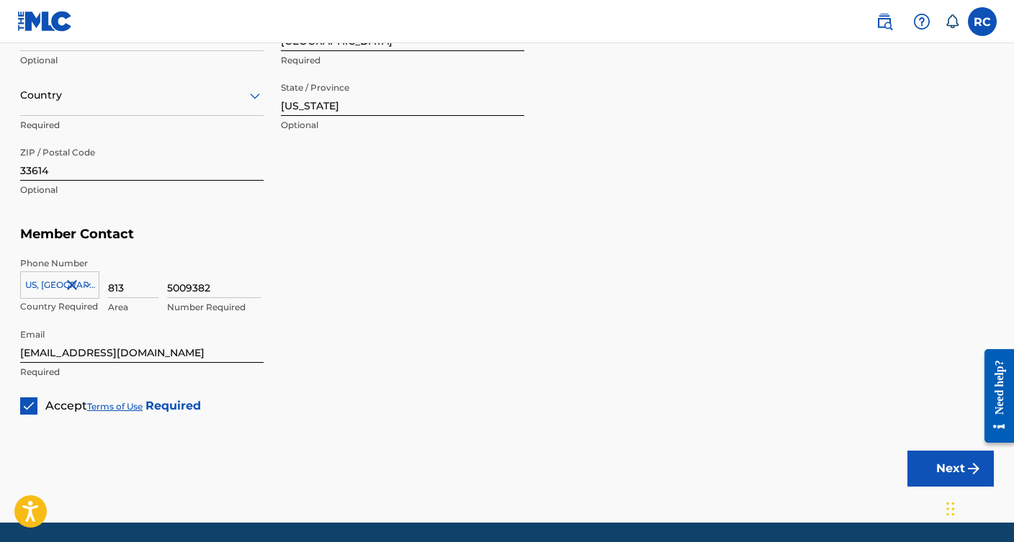
scroll to position [739, 0]
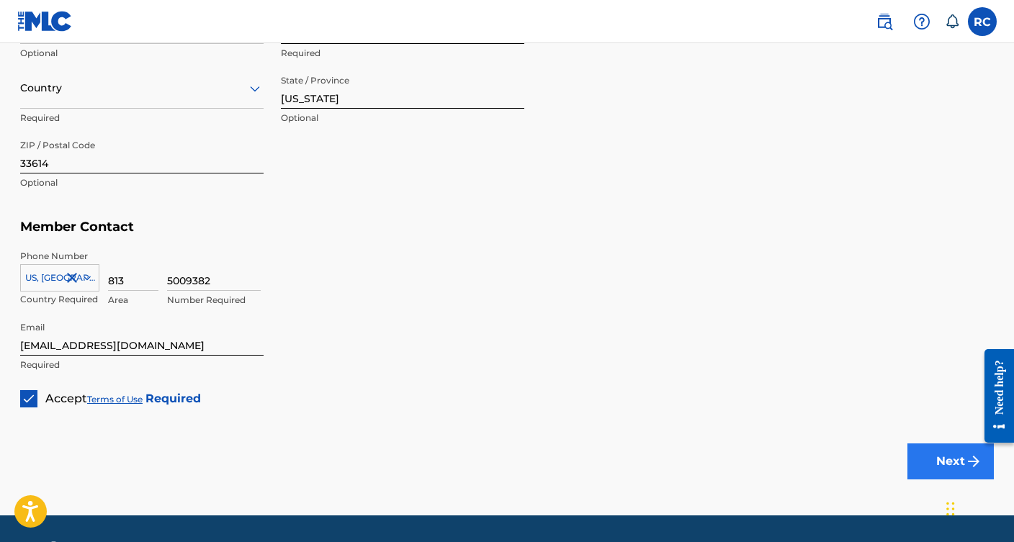
click at [958, 463] on button "Next" at bounding box center [950, 462] width 86 height 36
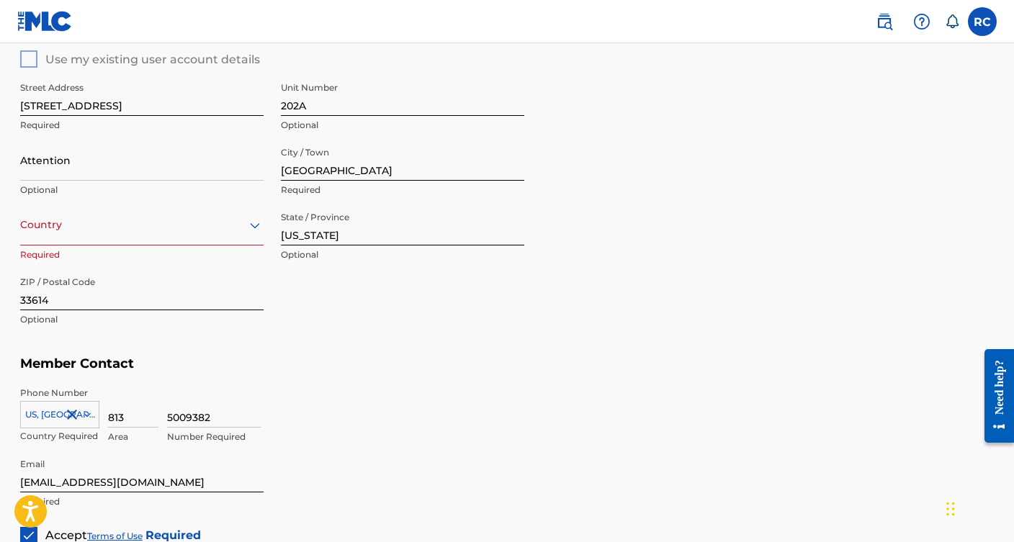
scroll to position [574, 0]
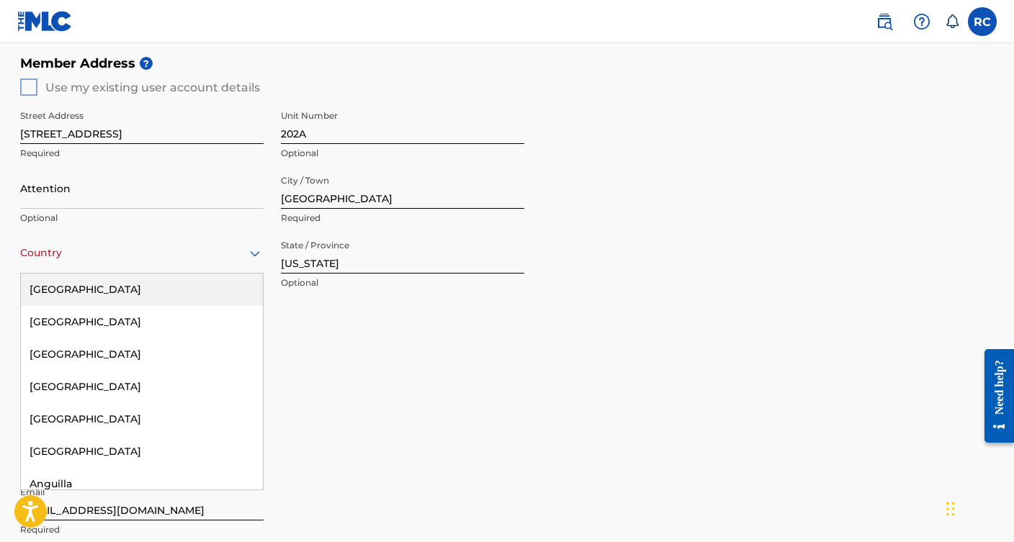
click at [133, 261] on div "Country" at bounding box center [141, 253] width 243 height 41
click at [117, 289] on div "[GEOGRAPHIC_DATA]" at bounding box center [142, 290] width 242 height 32
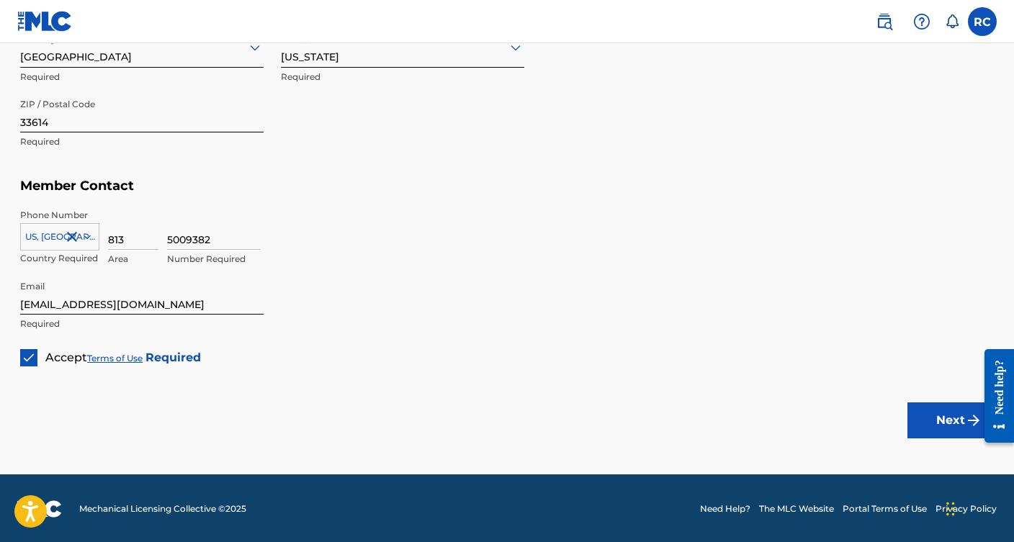
scroll to position [779, 0]
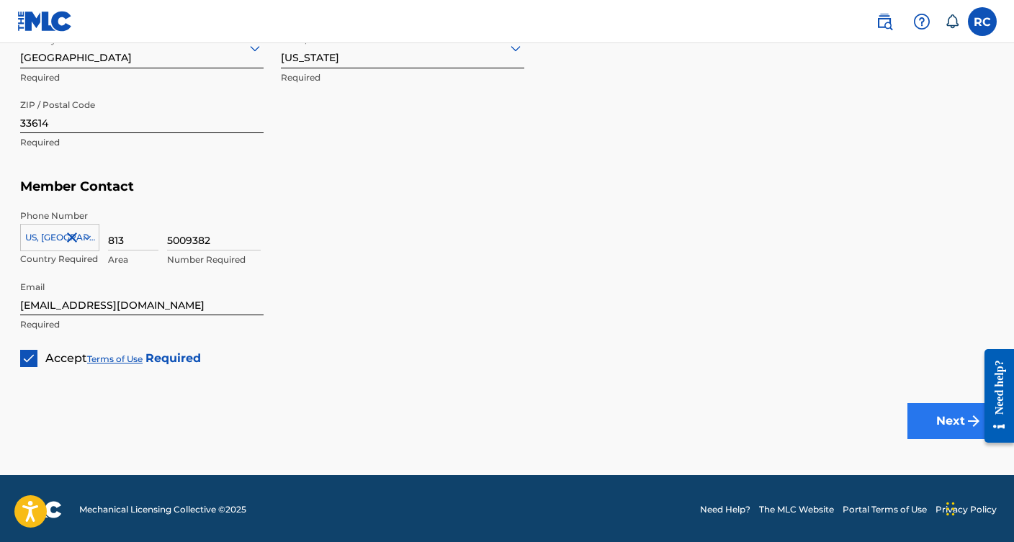
click at [971, 424] on img "submit" at bounding box center [973, 421] width 17 height 17
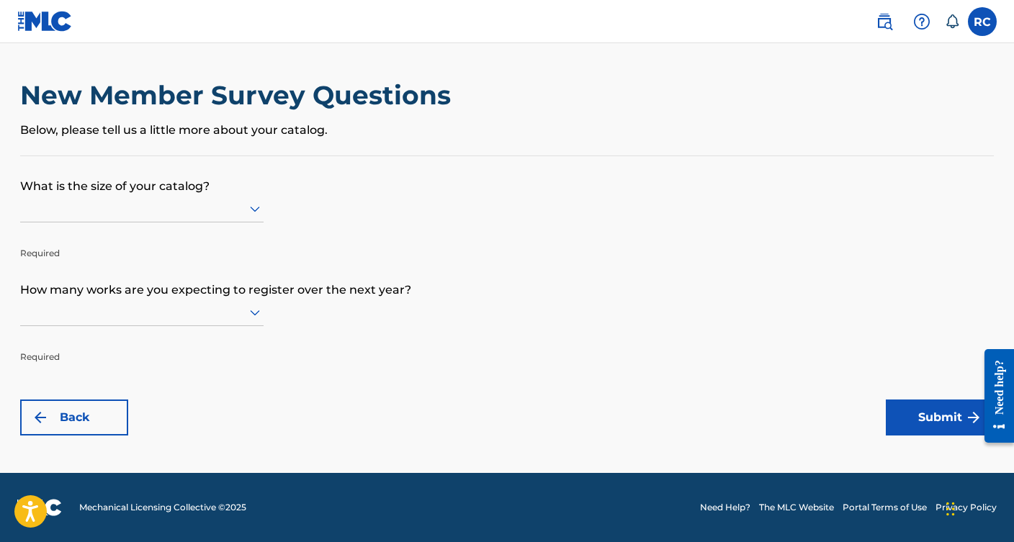
click at [186, 217] on div at bounding box center [141, 208] width 243 height 18
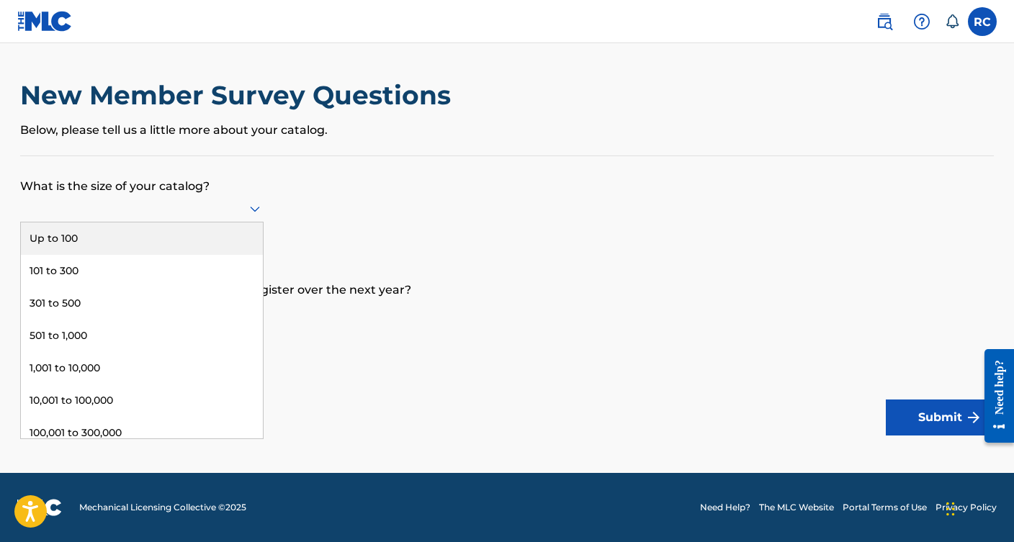
click at [361, 204] on form "What is the size of your catalog? Up to 100, 1 of 9. 9 results available. Use U…" at bounding box center [506, 295] width 973 height 279
click at [171, 222] on div at bounding box center [141, 208] width 243 height 27
click at [106, 255] on div "Up to 100" at bounding box center [142, 238] width 242 height 32
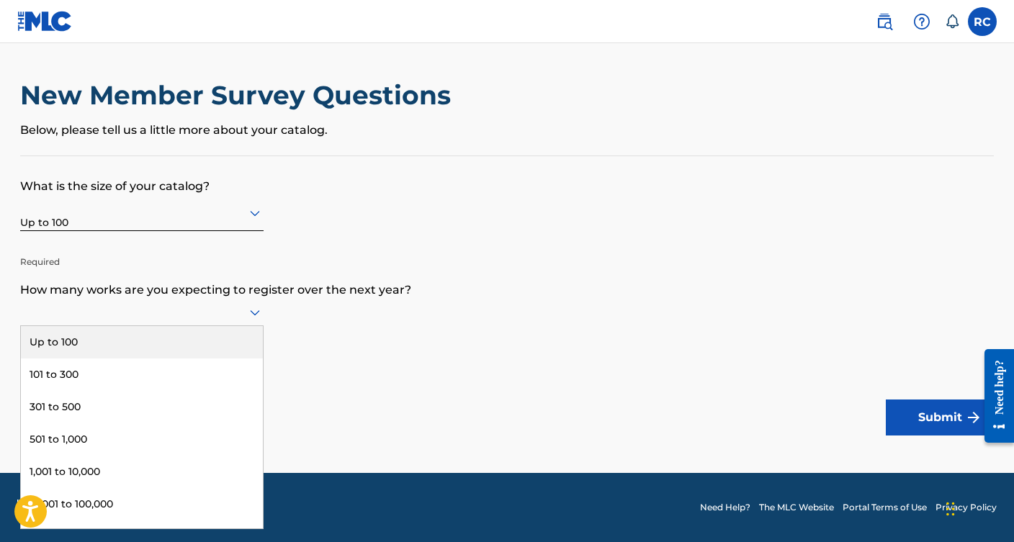
scroll to position [1, 0]
click at [76, 321] on div at bounding box center [141, 312] width 243 height 18
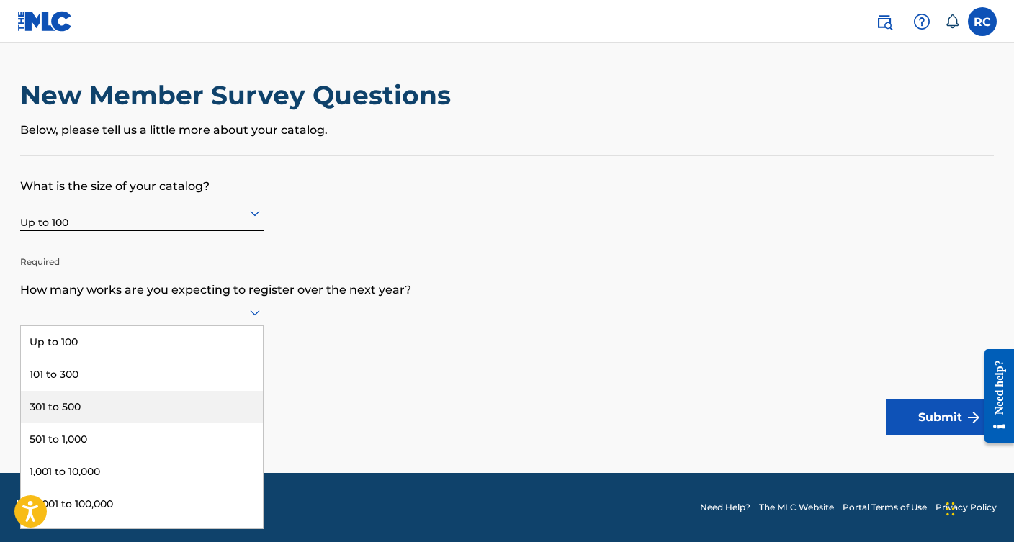
click at [65, 418] on div "301 to 500" at bounding box center [142, 407] width 242 height 32
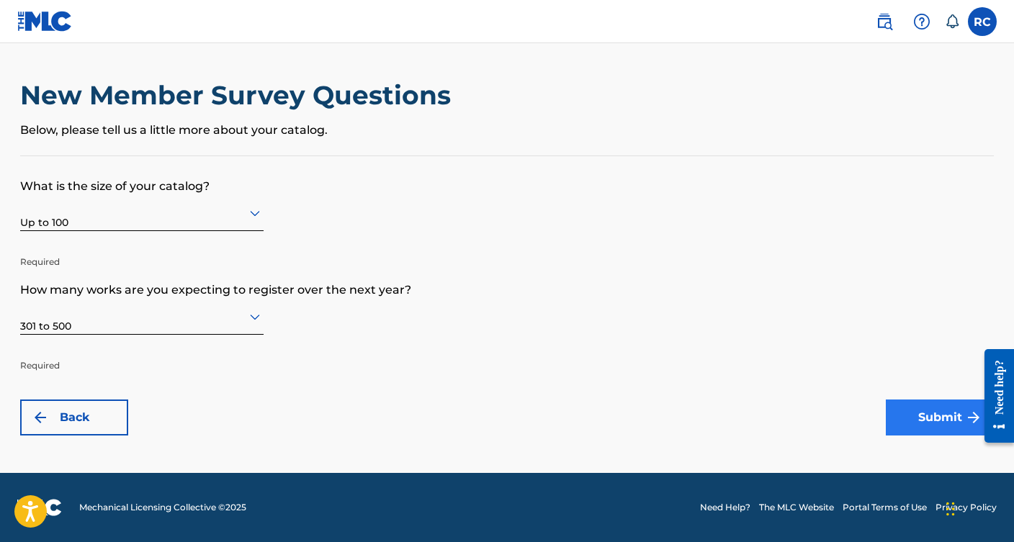
click at [916, 431] on button "Submit" at bounding box center [940, 418] width 108 height 36
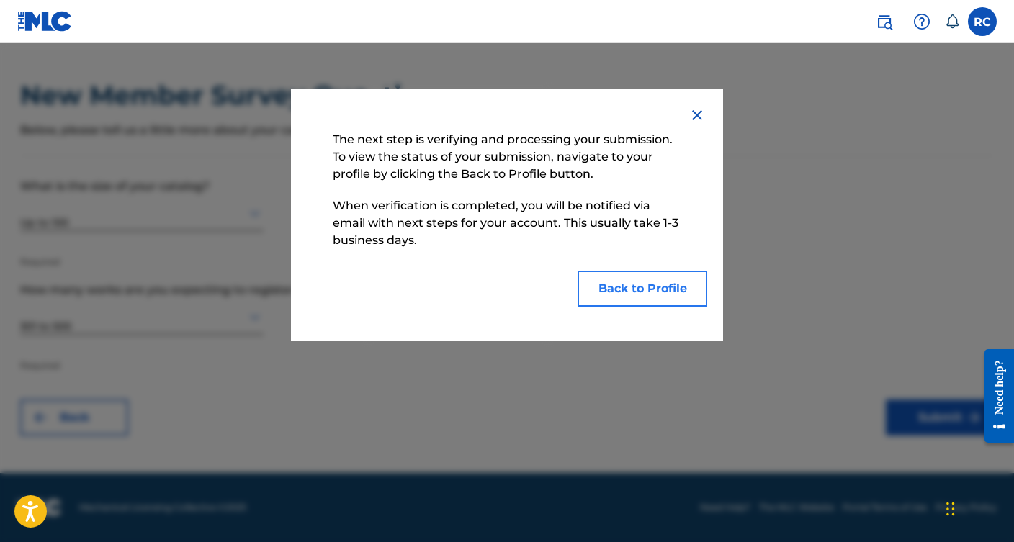
click at [618, 299] on button "Back to Profile" at bounding box center [642, 289] width 130 height 36
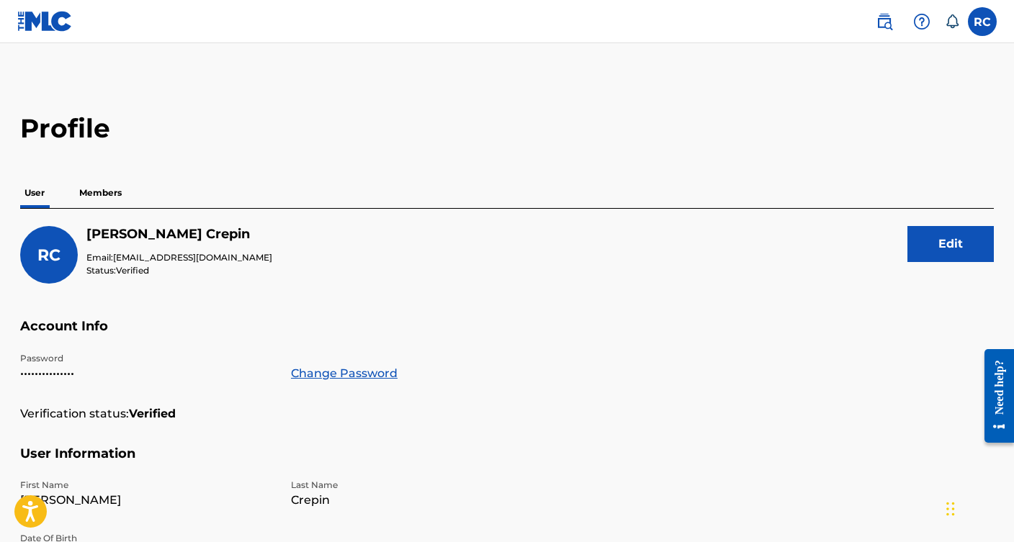
click at [99, 194] on p "Members" at bounding box center [100, 193] width 51 height 30
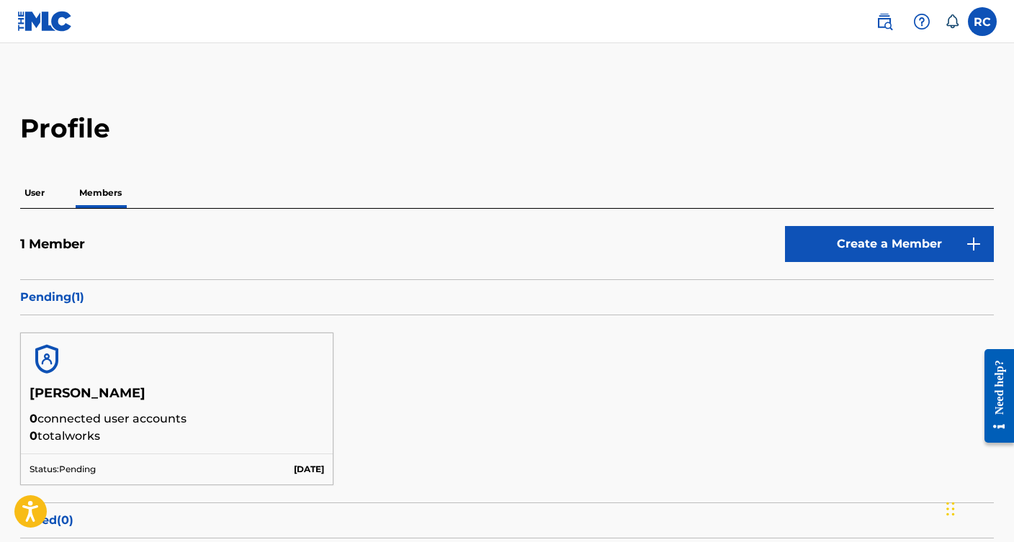
click at [35, 191] on p "User" at bounding box center [34, 193] width 29 height 30
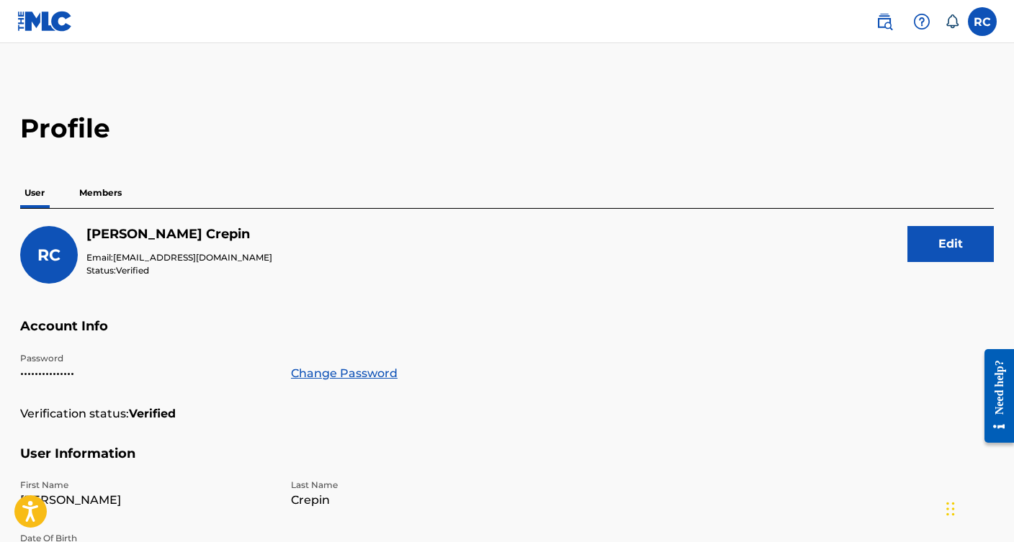
click at [112, 200] on p "Members" at bounding box center [100, 193] width 51 height 30
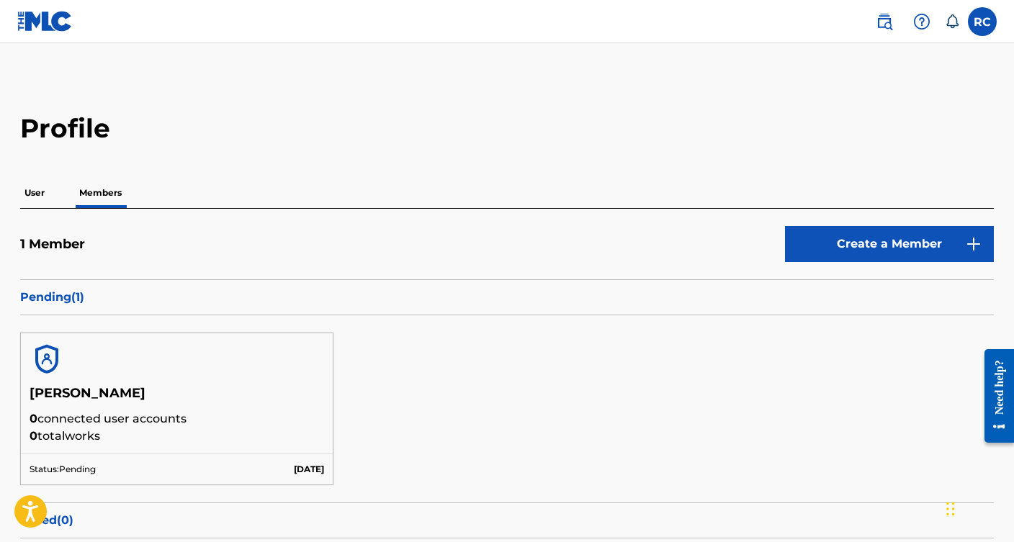
click at [51, 14] on img at bounding box center [44, 21] width 55 height 21
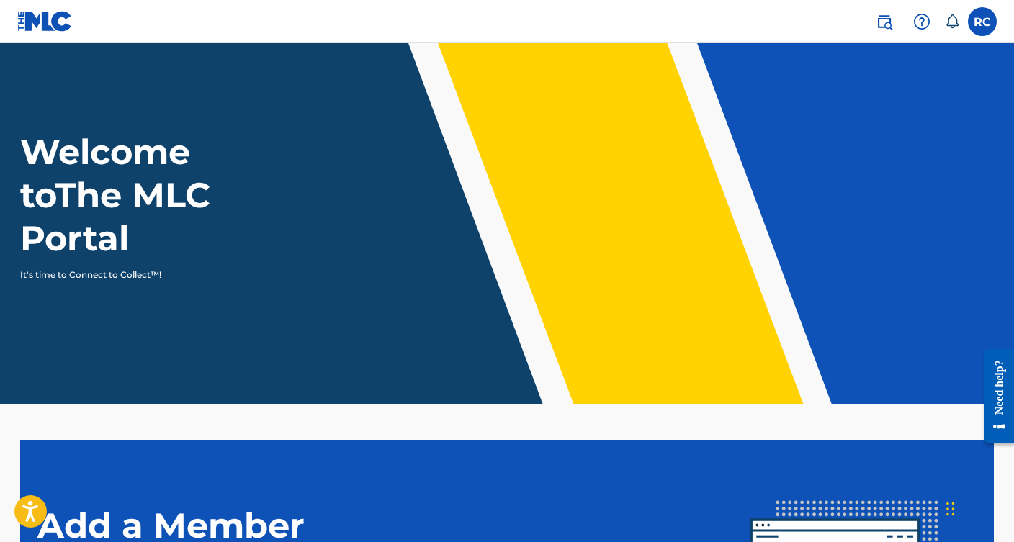
scroll to position [6, 0]
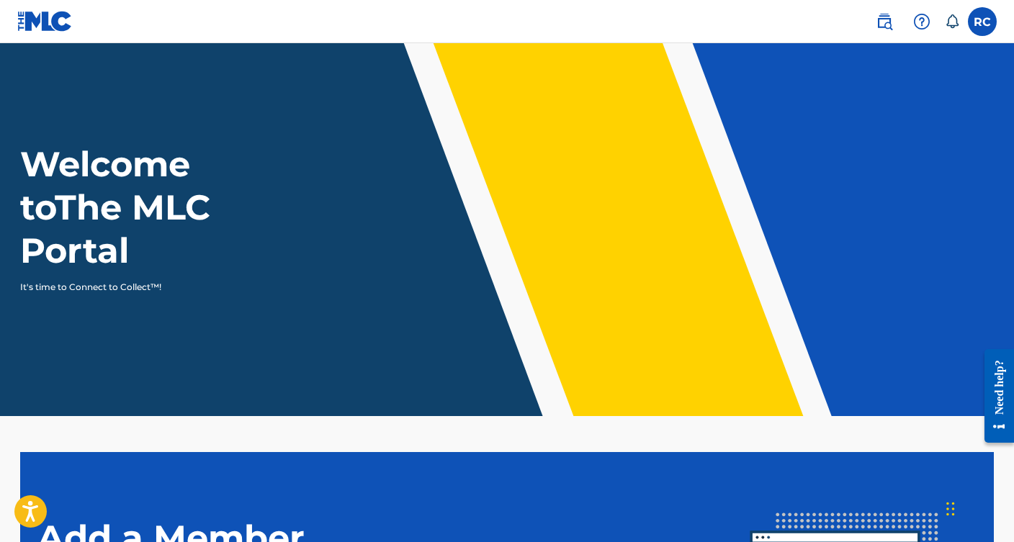
click at [38, 27] on img at bounding box center [44, 21] width 55 height 21
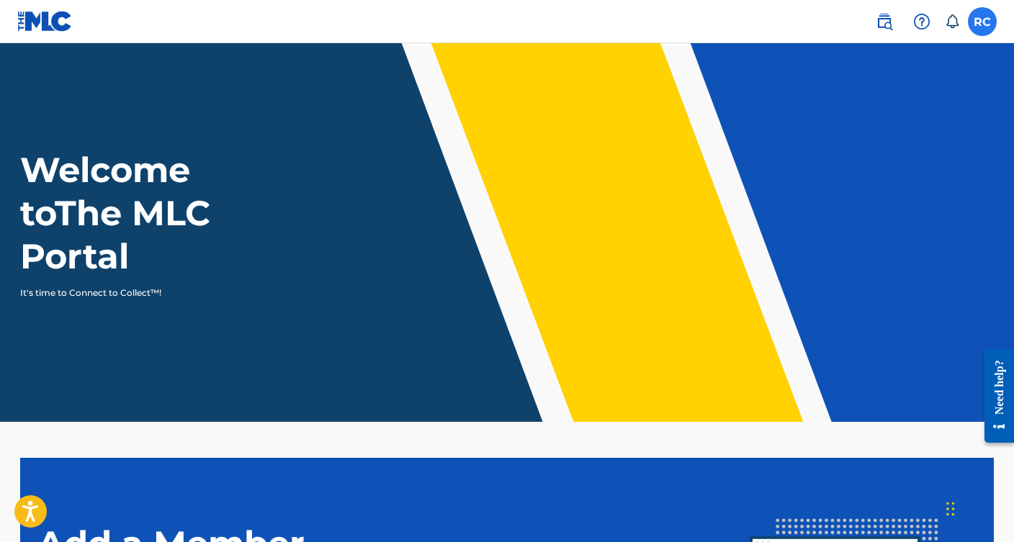
click at [989, 27] on label at bounding box center [982, 21] width 29 height 29
click at [982, 22] on input "RC [PERSON_NAME] [EMAIL_ADDRESS][DOMAIN_NAME] Notification Preferences Profile …" at bounding box center [982, 22] width 0 height 0
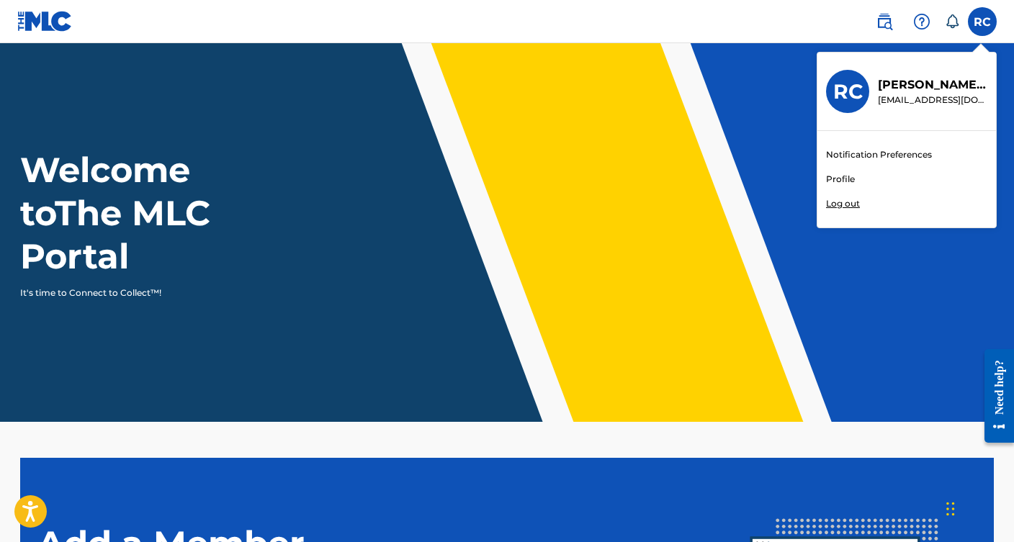
click at [950, 24] on icon at bounding box center [952, 21] width 14 height 14
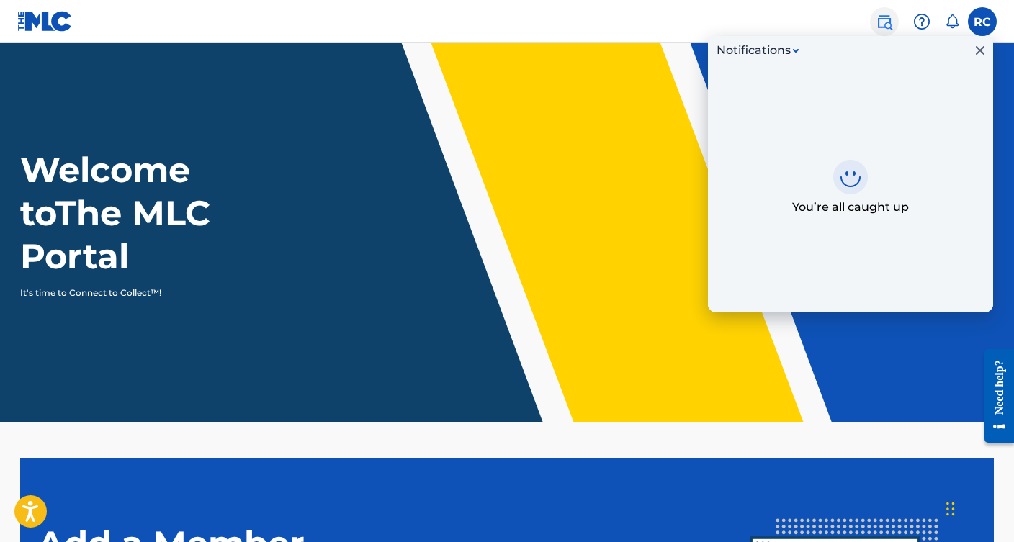
click at [885, 20] on img at bounding box center [884, 21] width 17 height 17
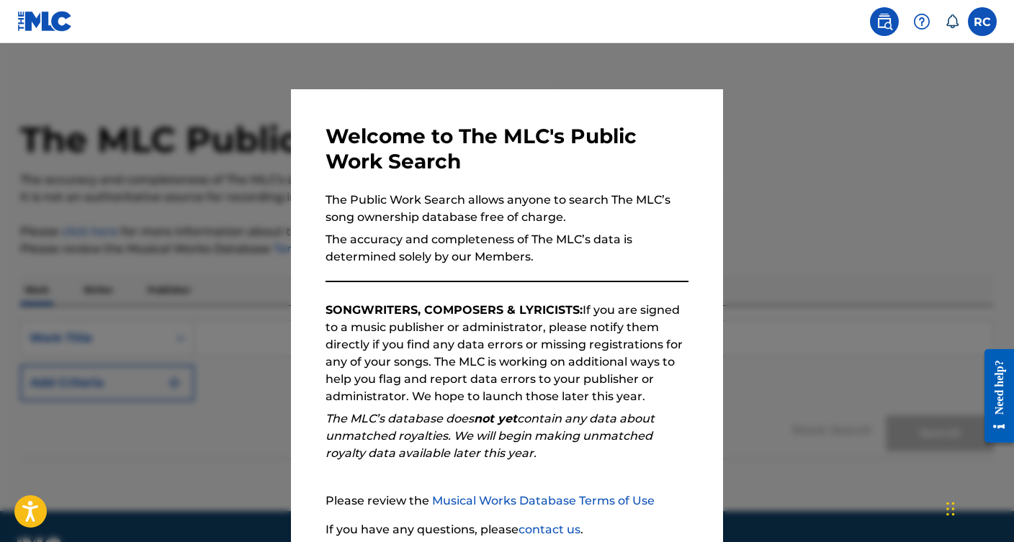
click at [746, 132] on div at bounding box center [507, 314] width 1014 height 542
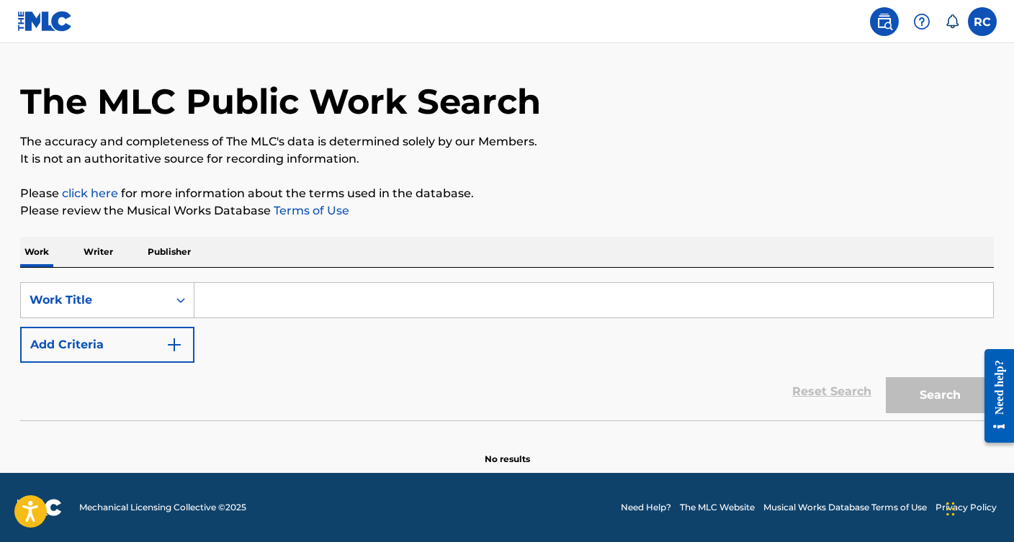
scroll to position [38, 0]
click at [955, 22] on icon at bounding box center [952, 21] width 14 height 14
